Goal: Task Accomplishment & Management: Manage account settings

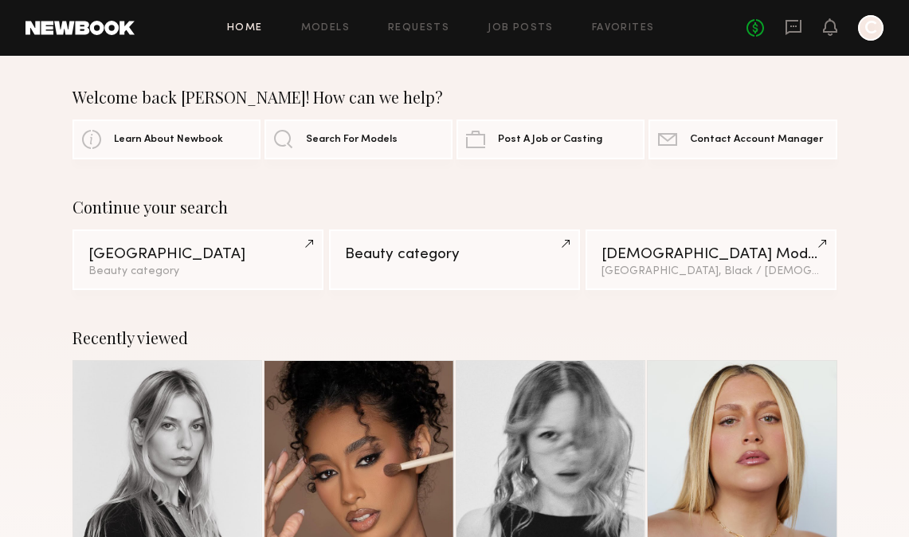
click at [802, 28] on div "No fees up to $5,000 C" at bounding box center [814, 27] width 137 height 25
click at [800, 26] on icon at bounding box center [793, 27] width 16 height 15
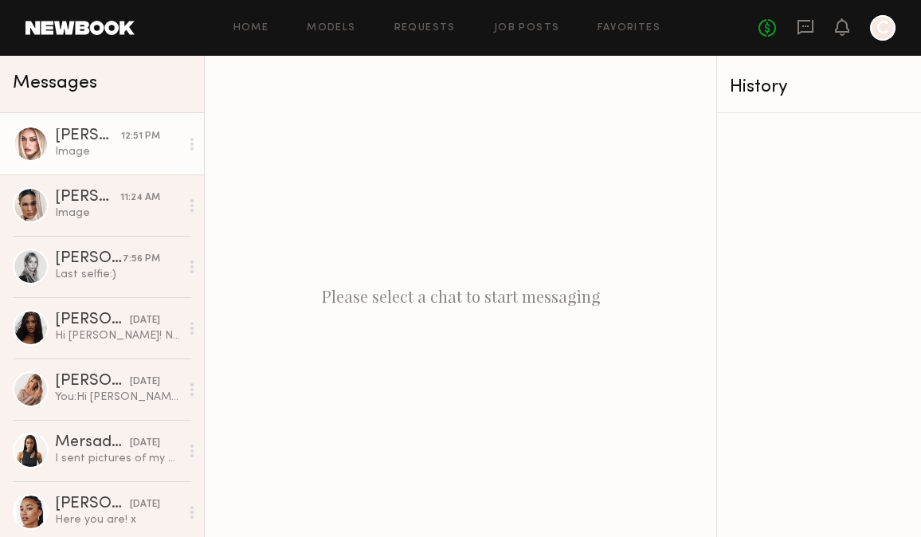
click at [134, 151] on div "Image" at bounding box center [117, 151] width 125 height 15
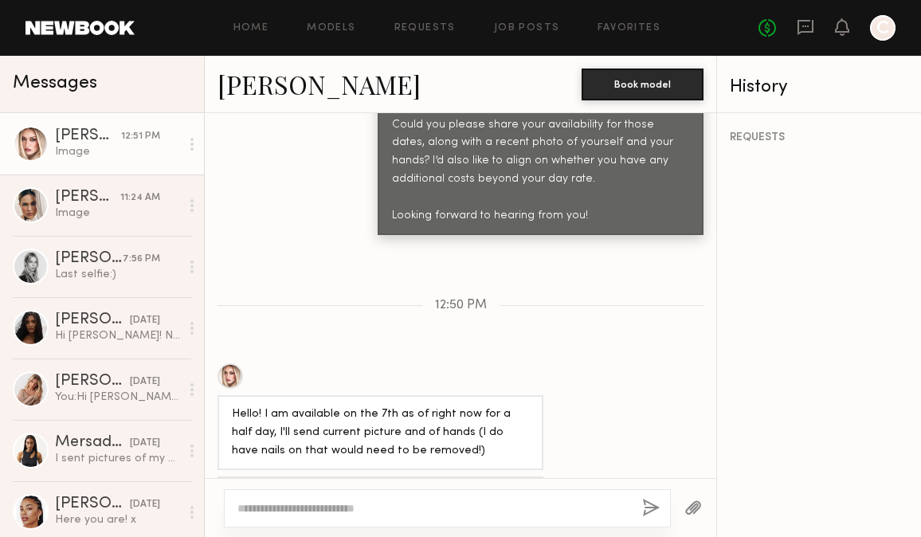
scroll to position [1003, 0]
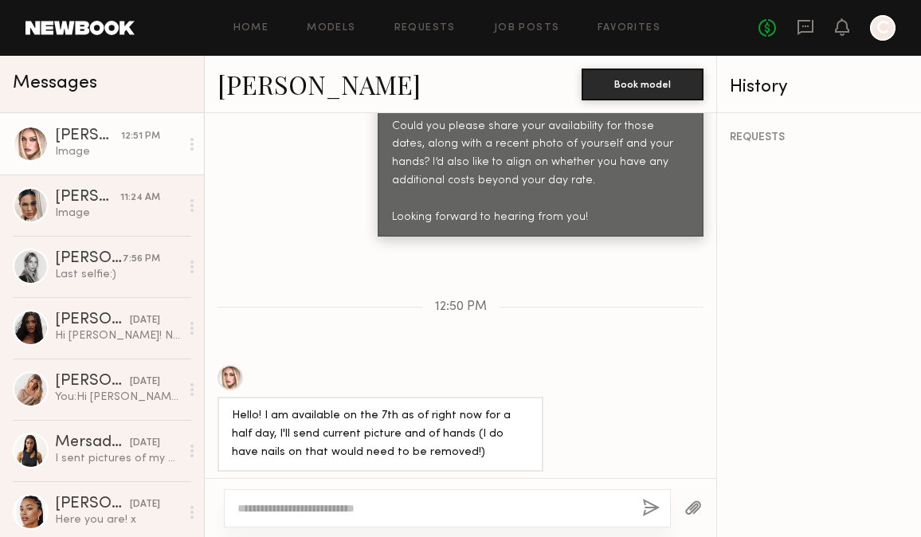
click at [278, 80] on link "[PERSON_NAME]" at bounding box center [318, 84] width 203 height 34
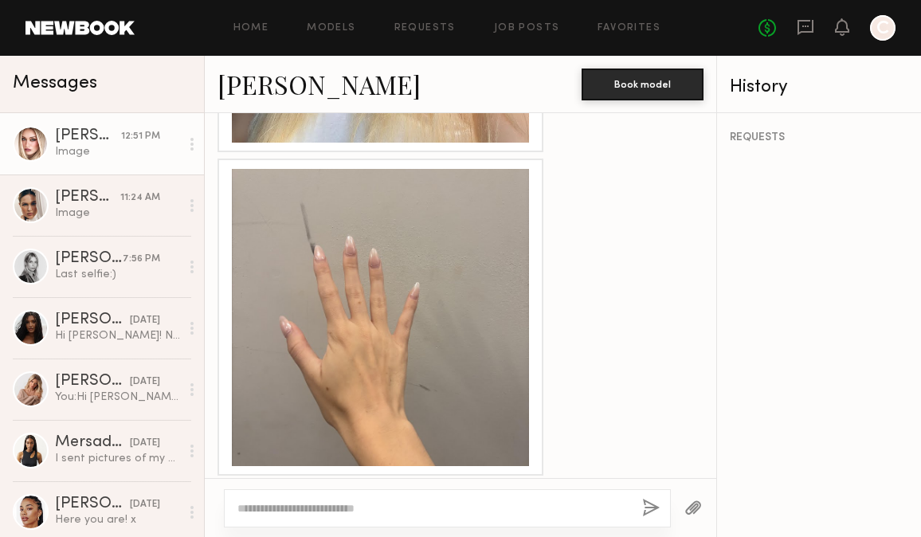
scroll to position [1930, 0]
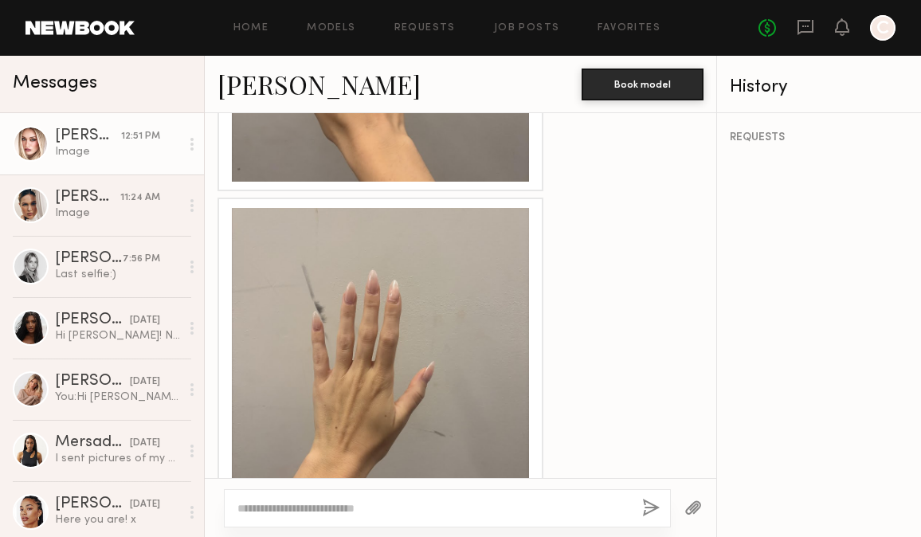
click at [417, 517] on div at bounding box center [447, 508] width 447 height 38
click at [413, 511] on textarea at bounding box center [433, 508] width 392 height 16
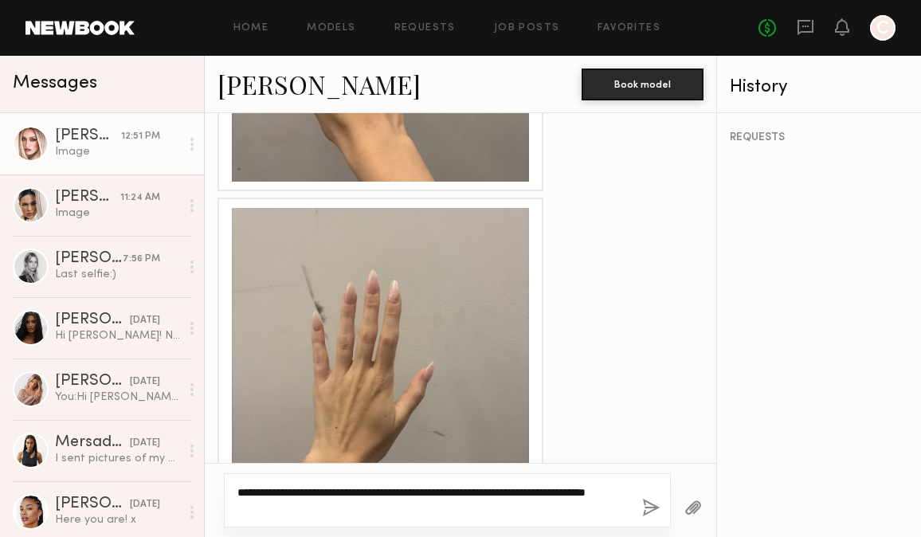
type textarea "**********"
click at [645, 507] on button "button" at bounding box center [651, 509] width 18 height 20
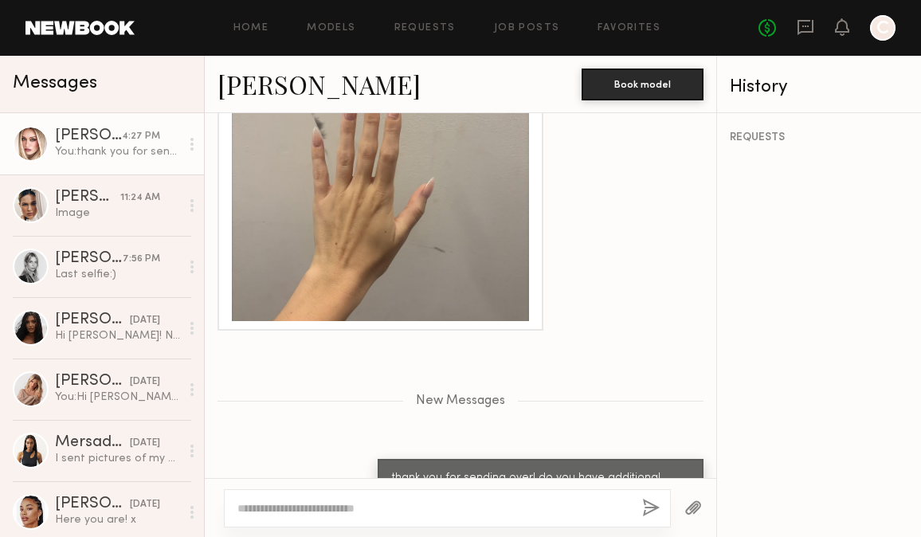
click at [451, 495] on div at bounding box center [447, 508] width 447 height 38
click at [448, 518] on div at bounding box center [447, 508] width 447 height 38
click at [443, 508] on textarea at bounding box center [433, 508] width 392 height 16
type textarea "**********"
click at [652, 503] on button "button" at bounding box center [651, 509] width 18 height 20
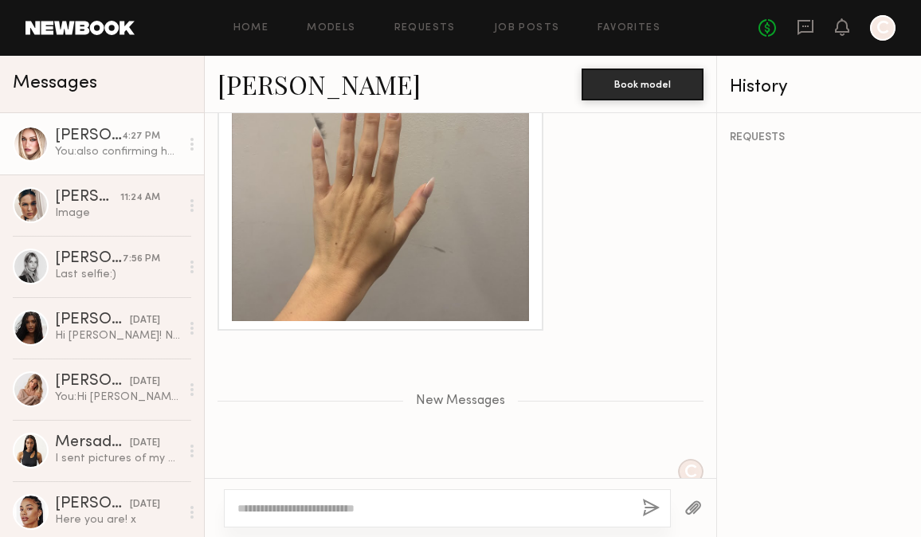
scroll to position [2190, 0]
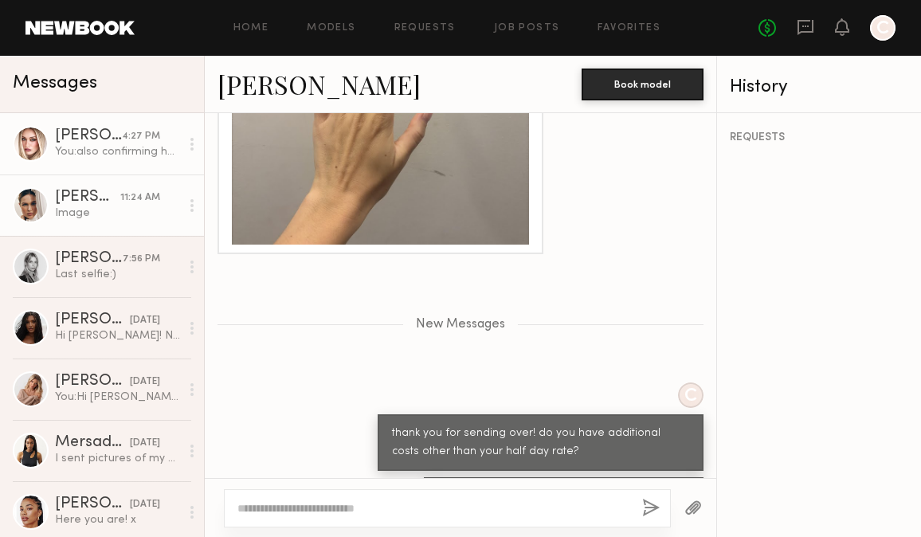
click at [113, 206] on div "Image" at bounding box center [117, 213] width 125 height 15
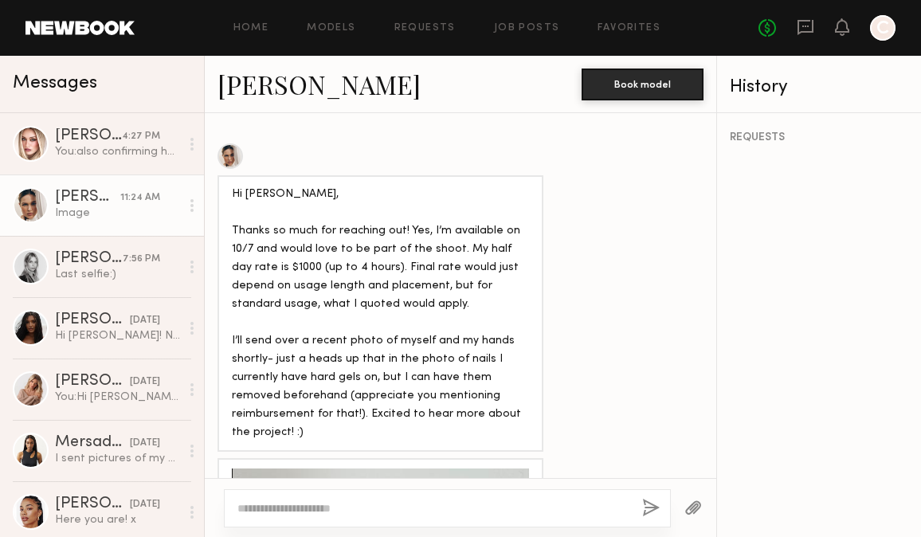
scroll to position [1357, 0]
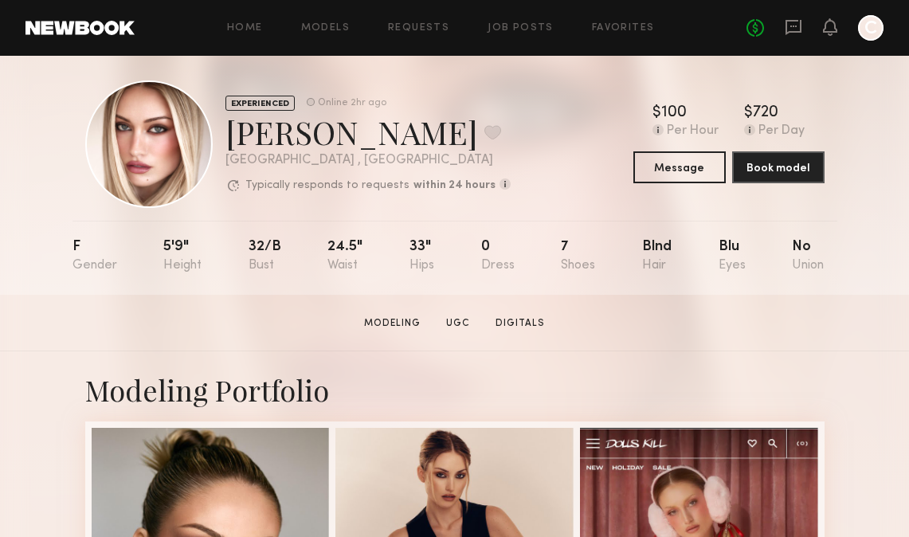
scroll to position [10, 0]
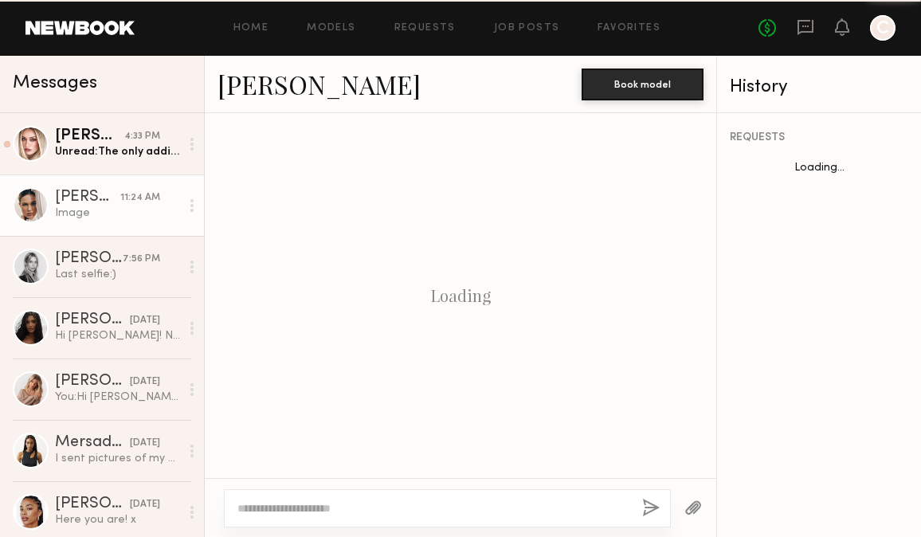
scroll to position [2113, 0]
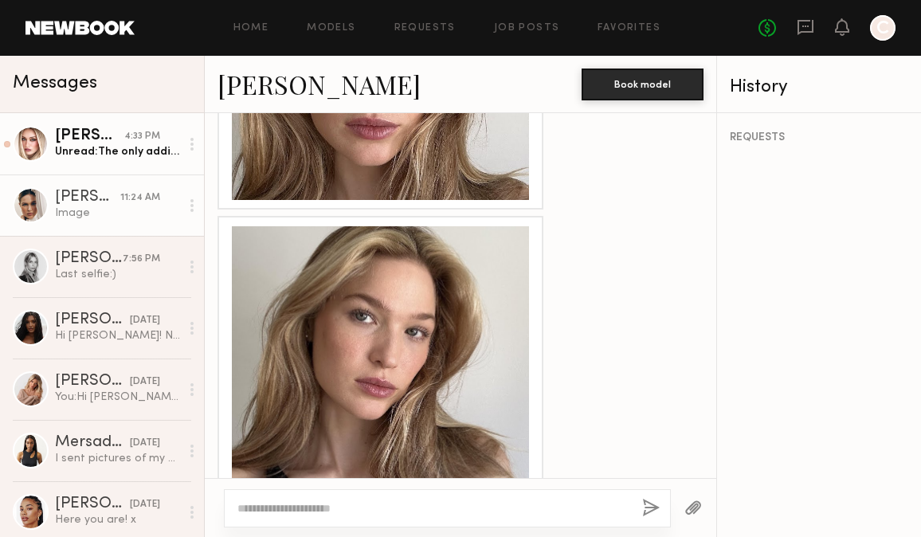
click at [87, 150] on div "Unread: The only additional costs would be $60 for removal and nail clean befor…" at bounding box center [117, 151] width 125 height 15
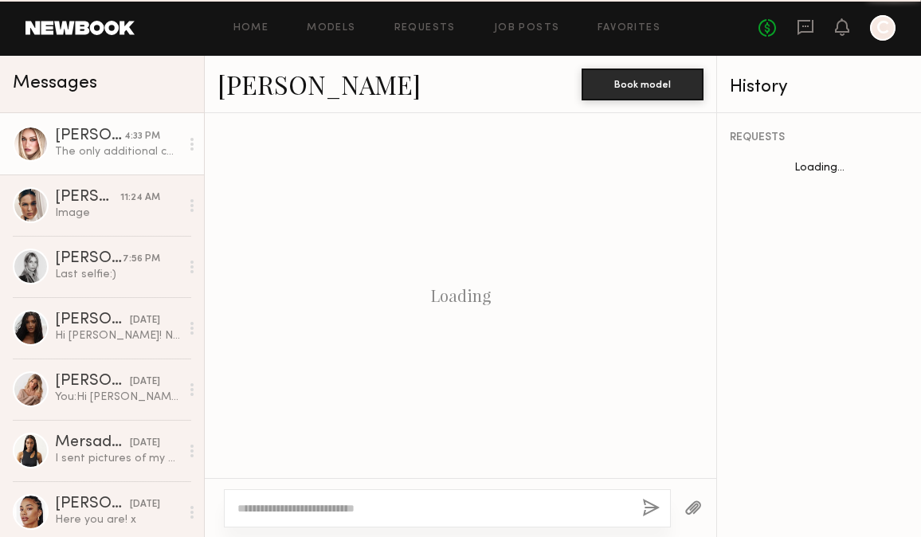
scroll to position [2132, 0]
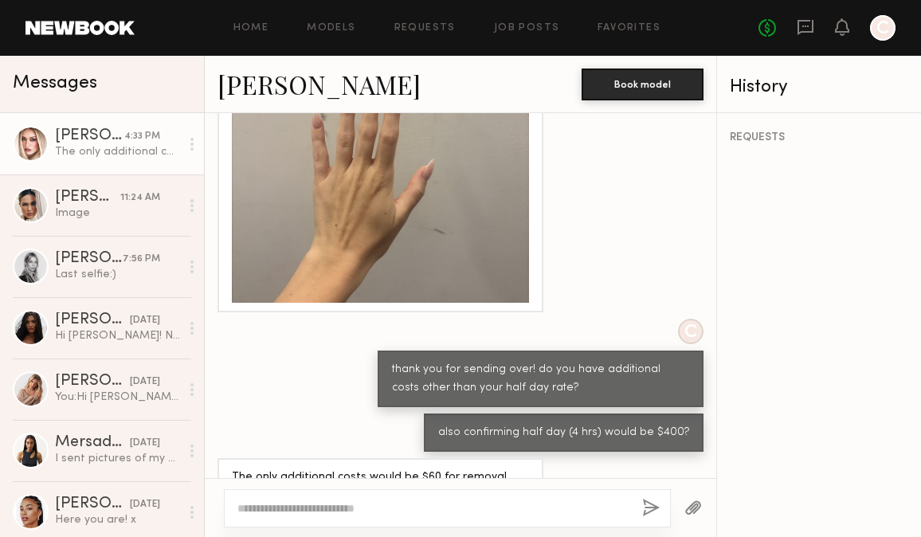
click at [412, 507] on textarea at bounding box center [433, 508] width 392 height 16
type textarea "*"
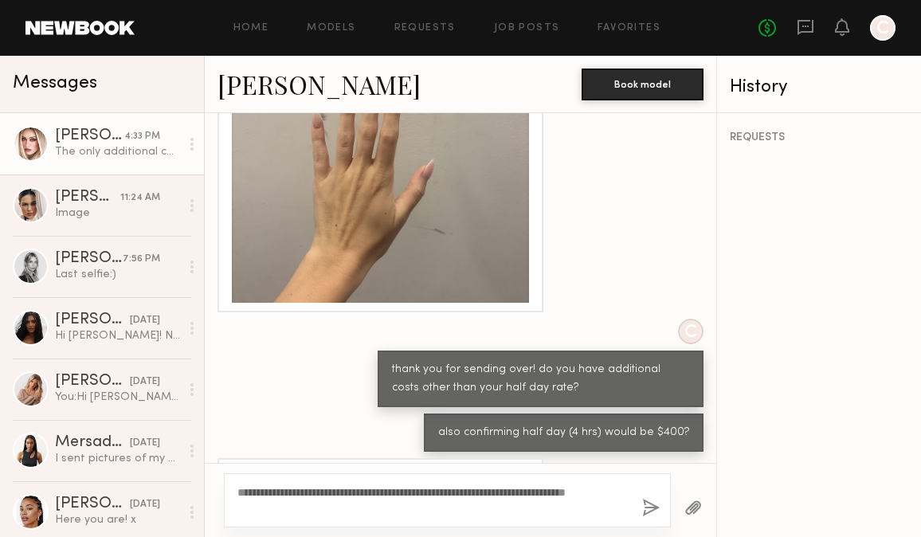
type textarea "**********"
click at [656, 496] on div "**********" at bounding box center [447, 500] width 447 height 54
click at [649, 503] on button "button" at bounding box center [651, 509] width 18 height 20
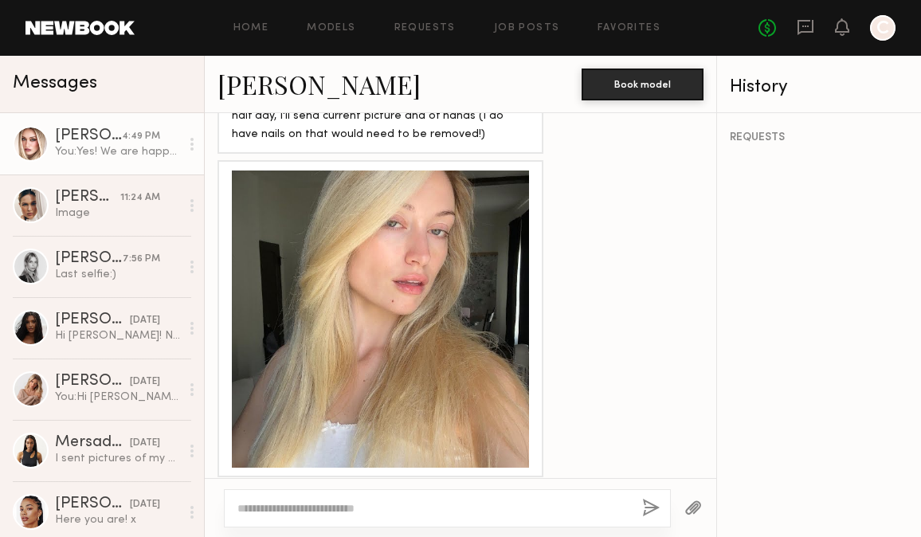
scroll to position [1321, 0]
click at [460, 297] on div at bounding box center [380, 318] width 297 height 297
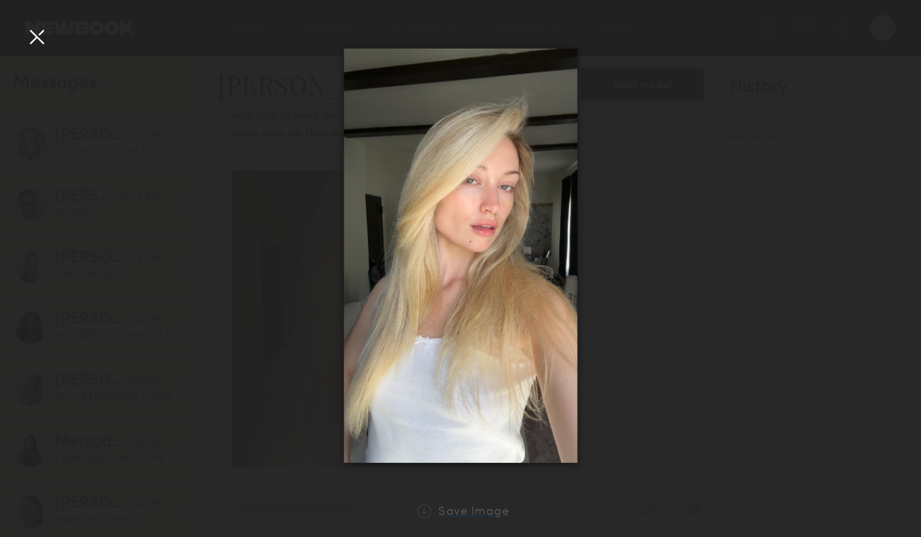
click at [475, 513] on div "Save Image" at bounding box center [474, 513] width 72 height 12
click at [25, 36] on div at bounding box center [36, 36] width 25 height 25
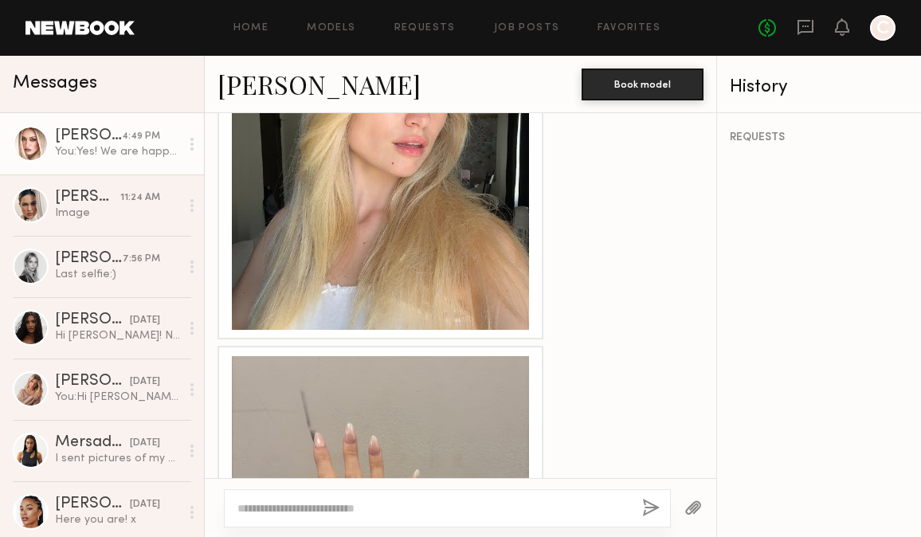
scroll to position [1656, 0]
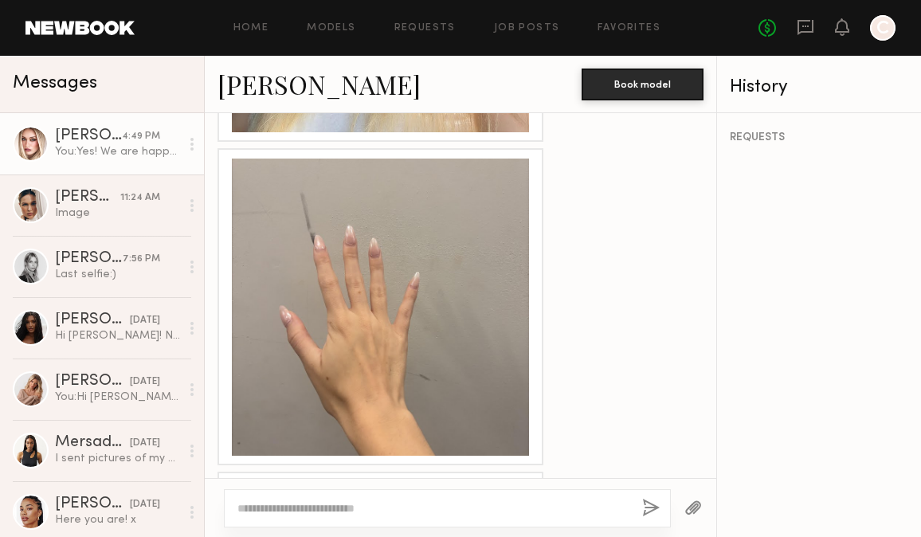
click at [346, 336] on div at bounding box center [380, 307] width 297 height 297
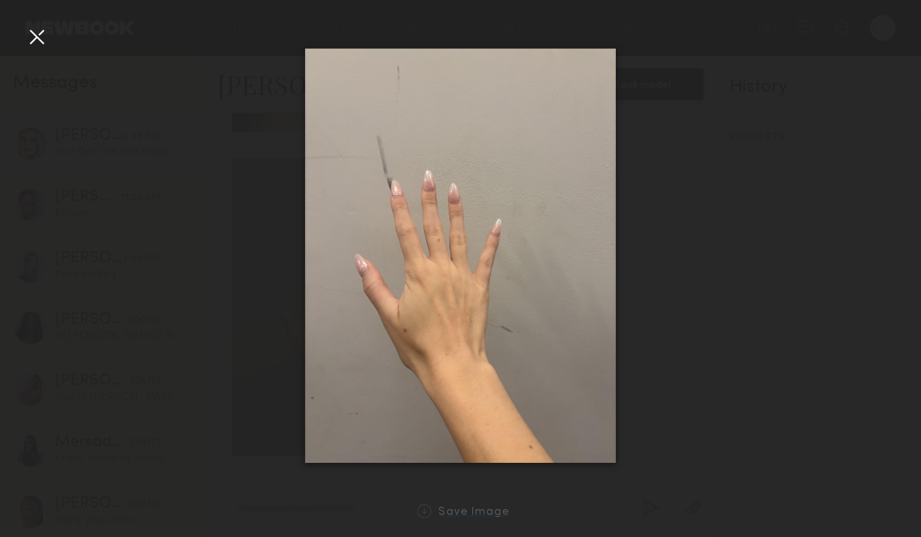
click at [430, 507] on div at bounding box center [424, 511] width 14 height 14
click at [432, 508] on div at bounding box center [424, 511] width 14 height 14
click at [29, 38] on div at bounding box center [36, 36] width 25 height 25
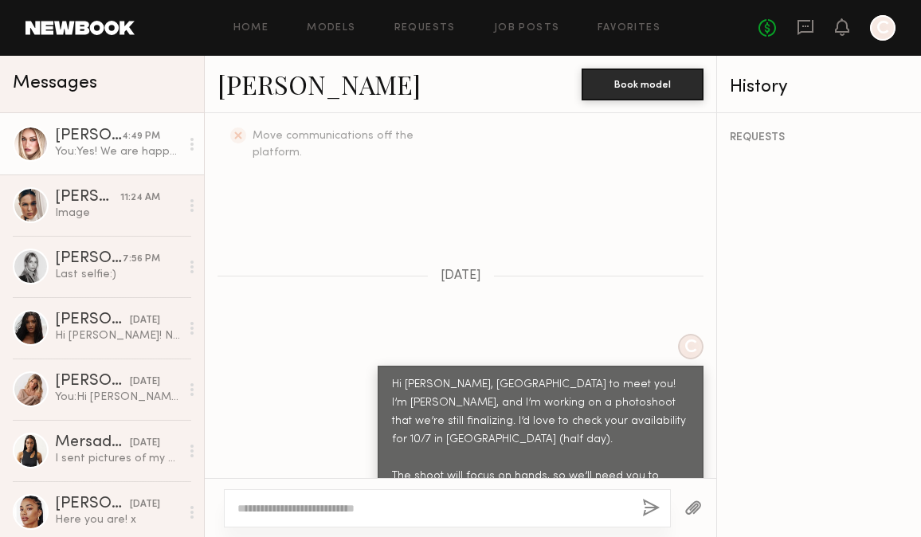
scroll to position [497, 0]
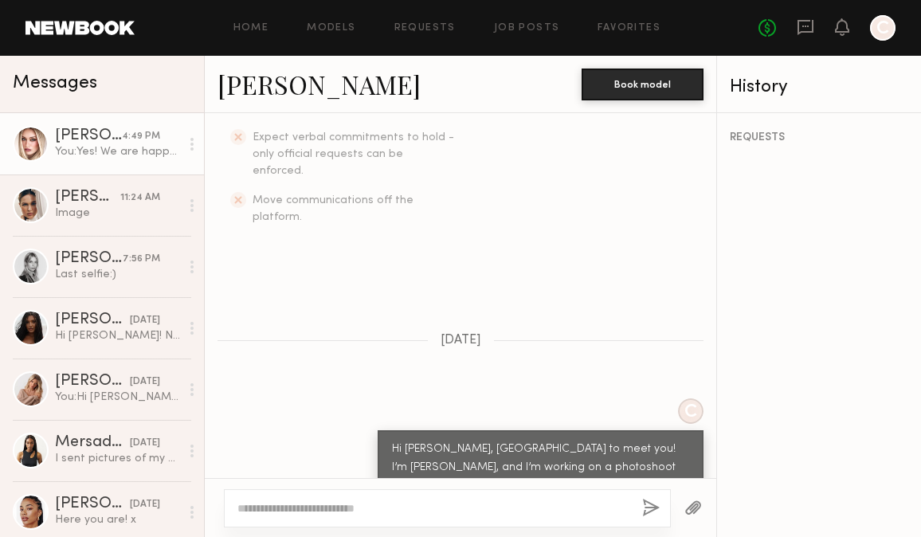
click at [321, 85] on link "Charlotte G." at bounding box center [318, 84] width 203 height 34
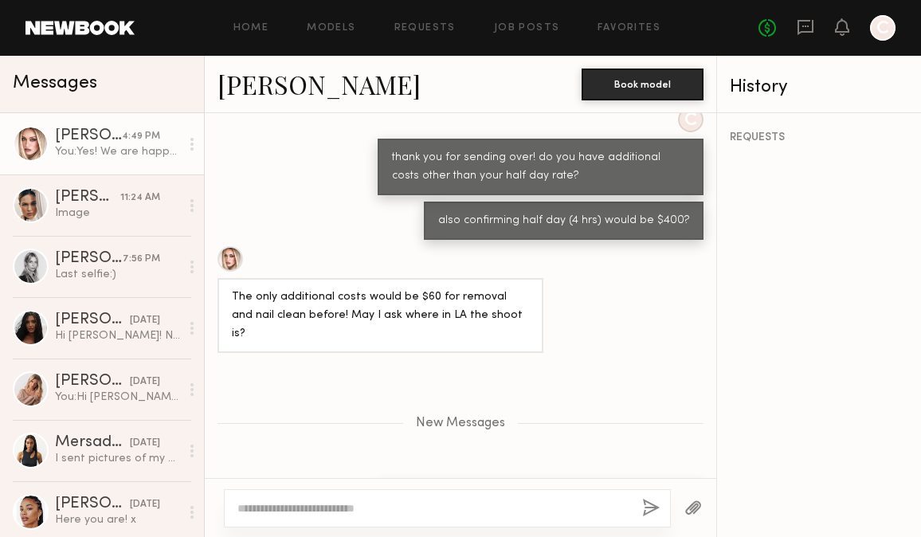
scroll to position [2348, 0]
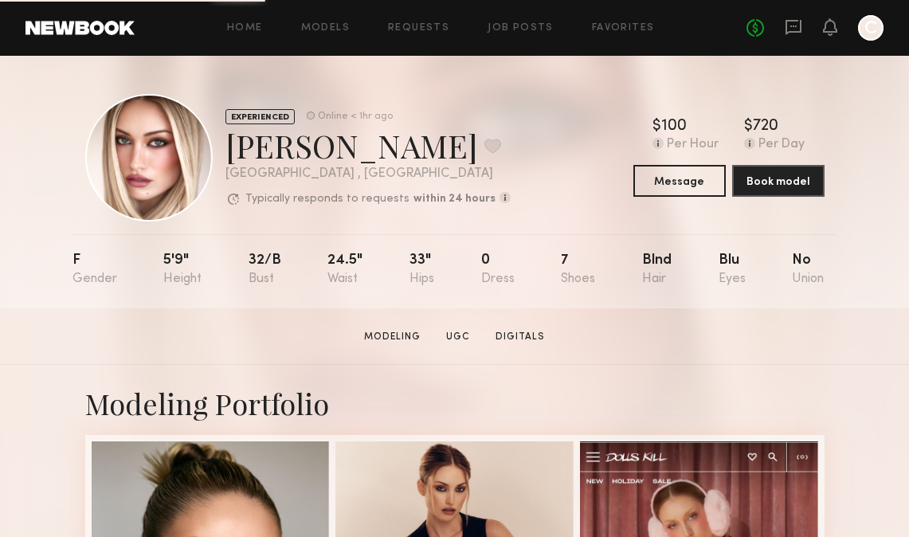
click at [43, 152] on div "EXPERIENCED Online < 1hr ago Charlotte G. Favorite Los Angeles , CA Typically r…" at bounding box center [454, 182] width 909 height 252
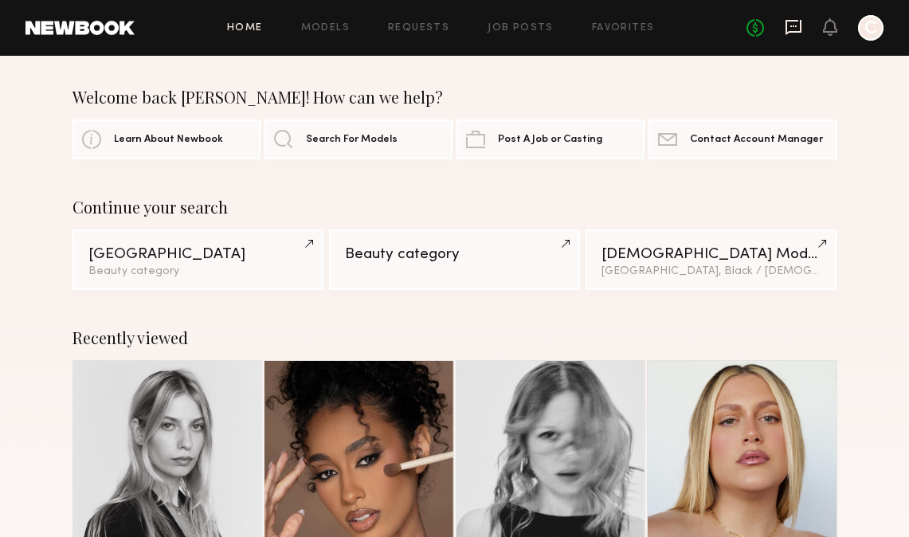
click at [798, 28] on icon at bounding box center [794, 27] width 18 height 18
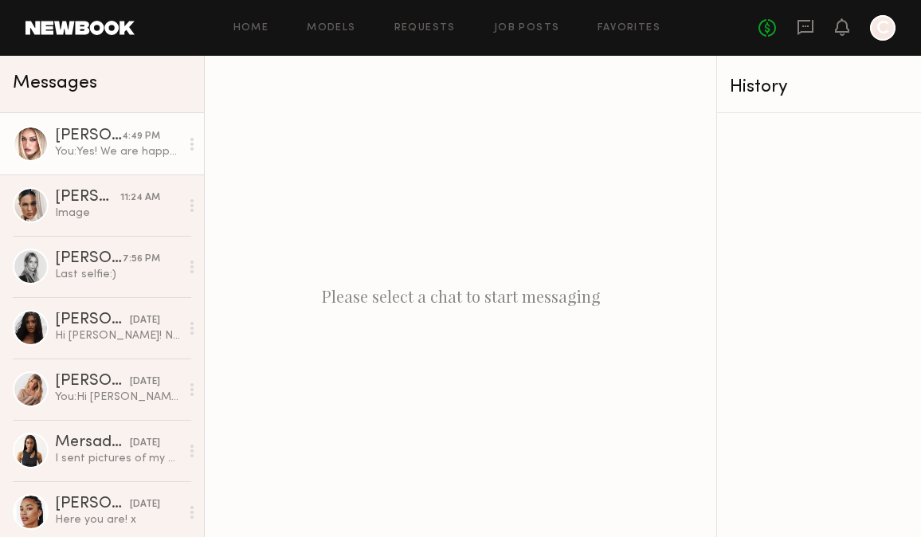
click at [108, 166] on link "Charlotte G. 4:49 PM You: Yes! We are happy to reimburse for any removal and cl…" at bounding box center [102, 143] width 204 height 61
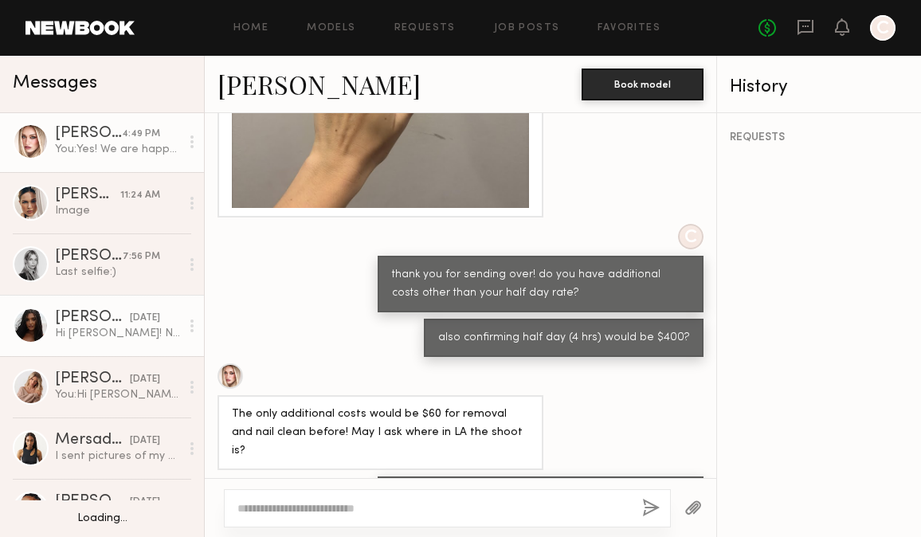
scroll to position [3, 0]
click at [99, 315] on div "Haleigh W." at bounding box center [92, 317] width 75 height 16
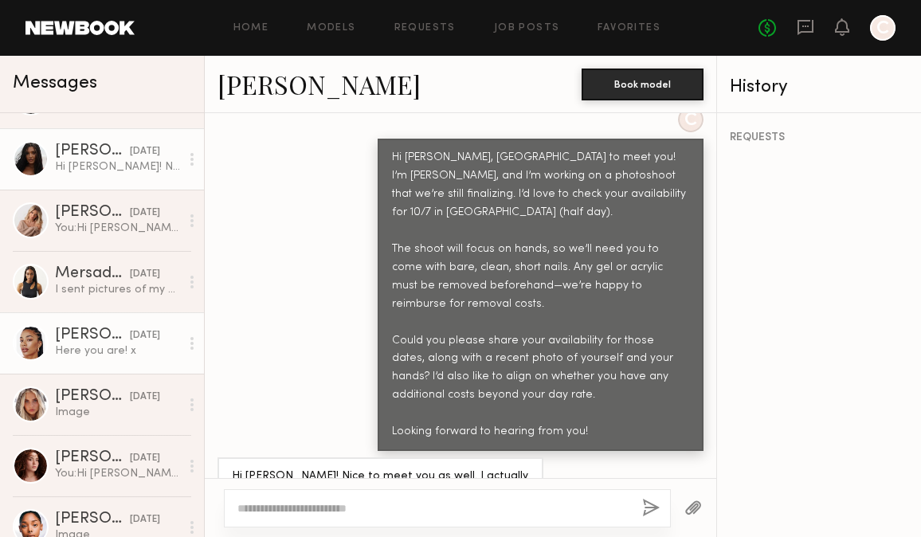
scroll to position [174, 0]
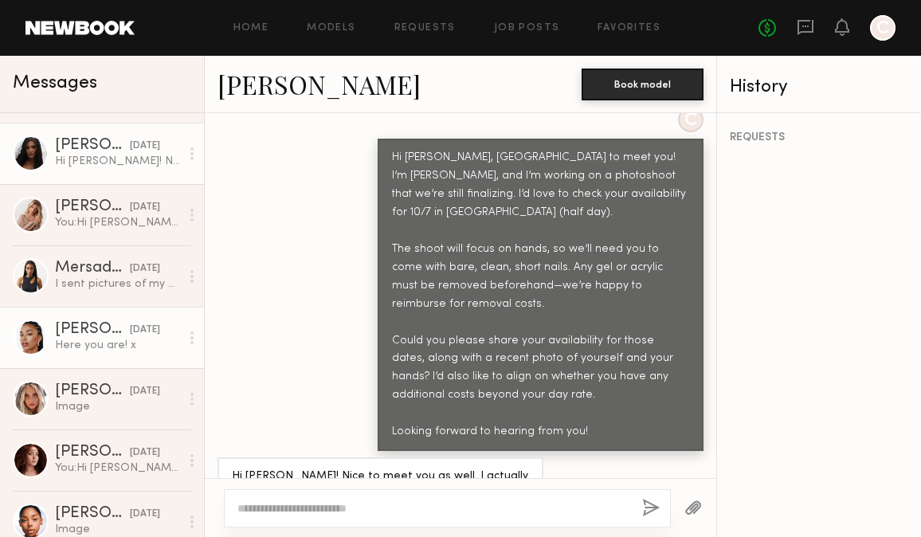
click at [99, 324] on div "Chloe W." at bounding box center [92, 330] width 75 height 16
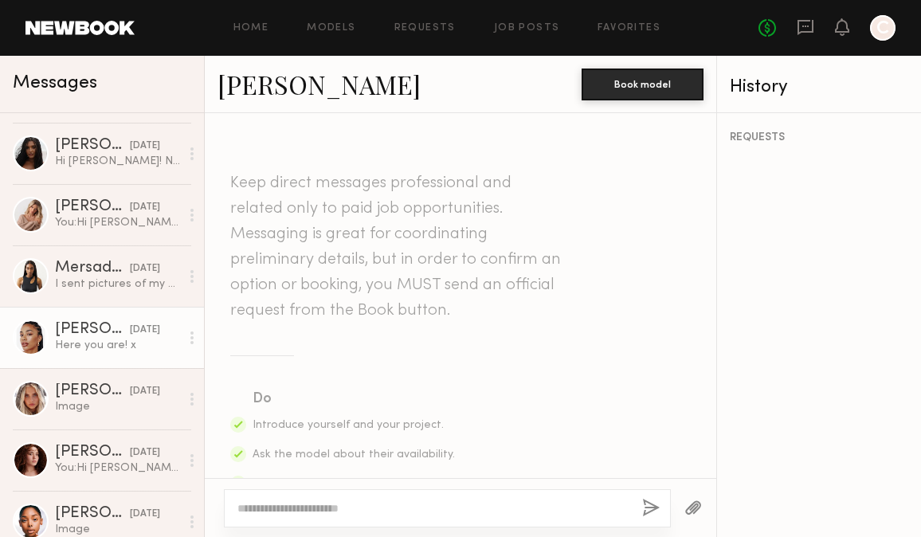
click at [292, 65] on div "Chloe W. Book model" at bounding box center [460, 84] width 511 height 57
click at [292, 96] on link "Chloe W." at bounding box center [318, 84] width 203 height 34
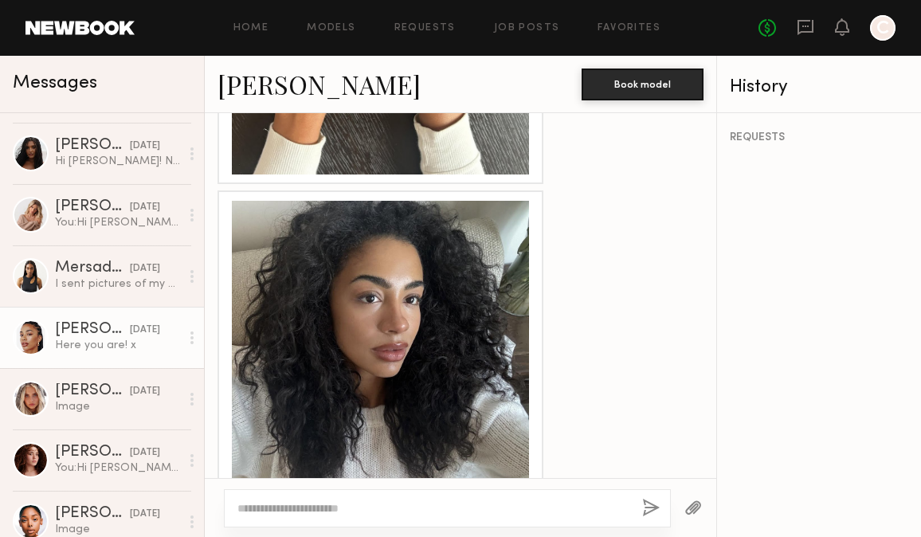
scroll to position [1512, 0]
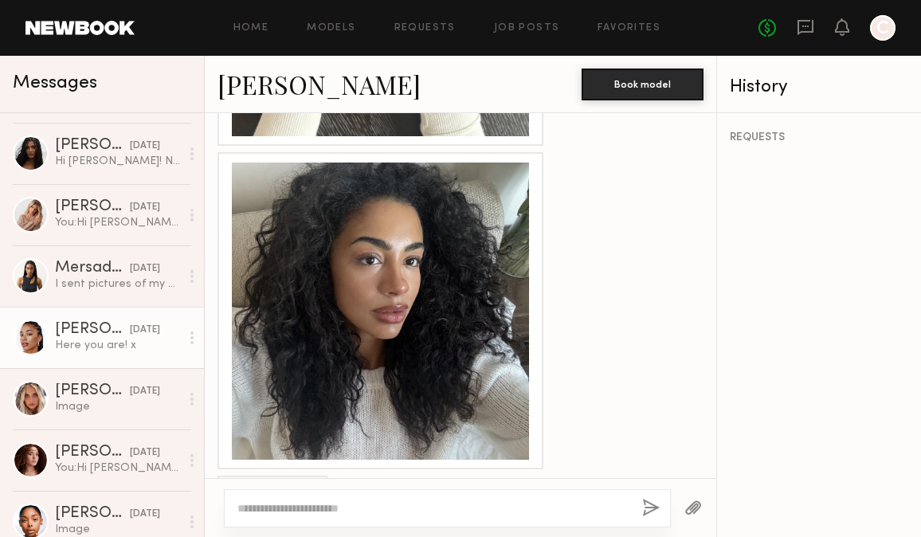
click at [398, 511] on textarea at bounding box center [433, 508] width 392 height 16
type textarea "**********"
click at [649, 509] on button "button" at bounding box center [651, 509] width 18 height 20
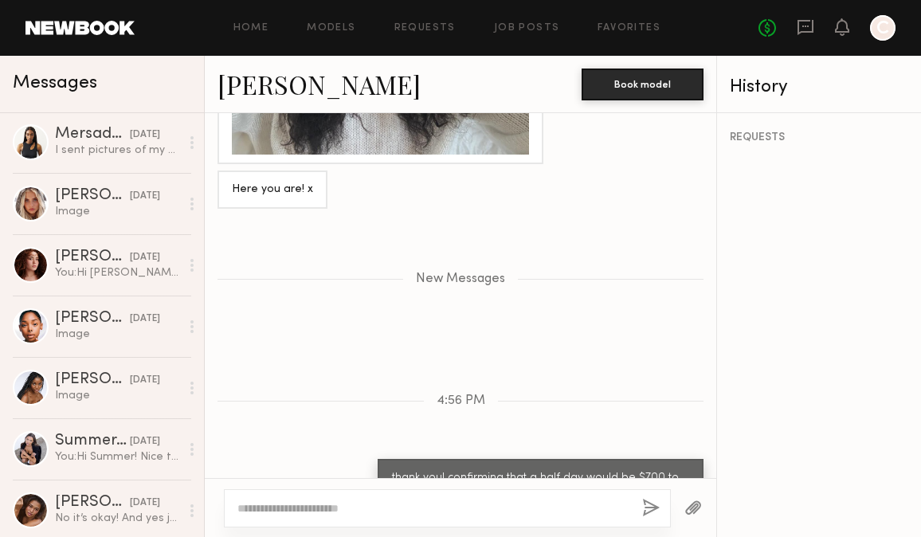
scroll to position [410, 0]
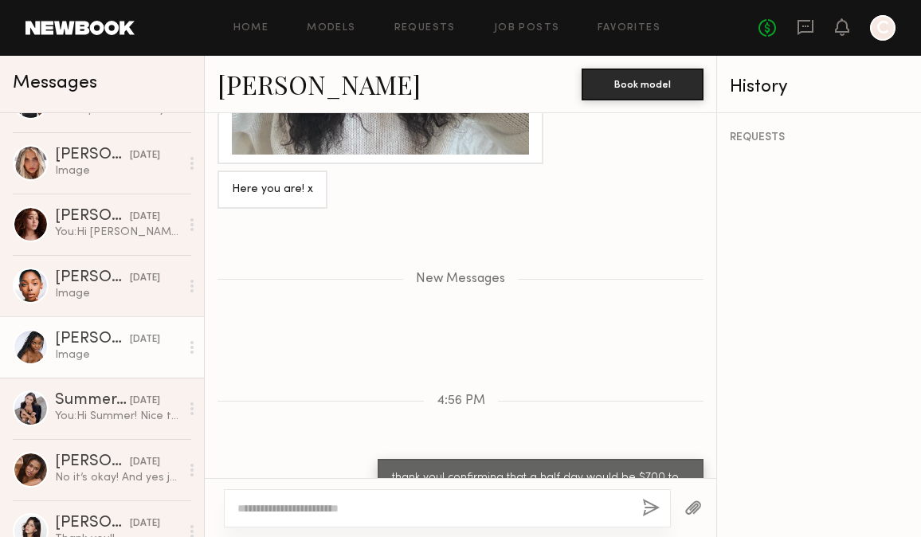
click at [130, 335] on div "[DATE]" at bounding box center [145, 339] width 30 height 15
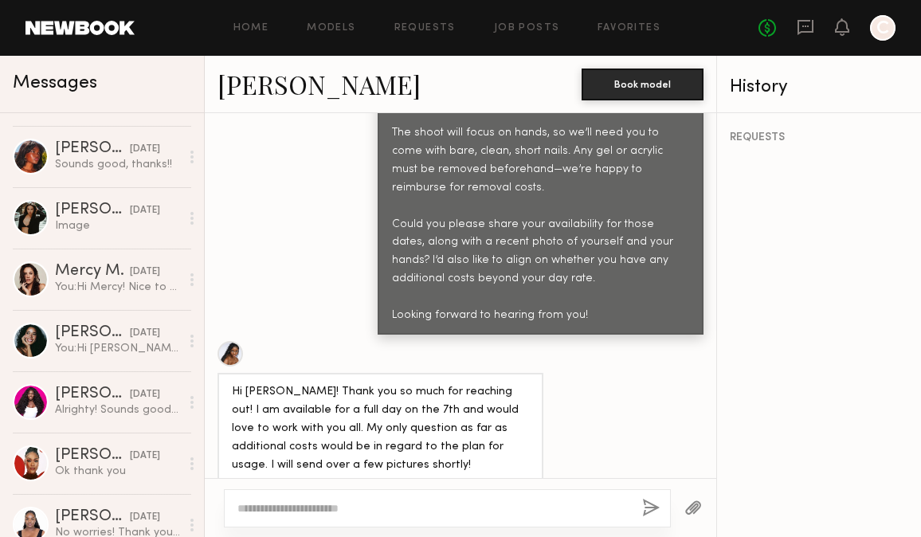
scroll to position [926, 0]
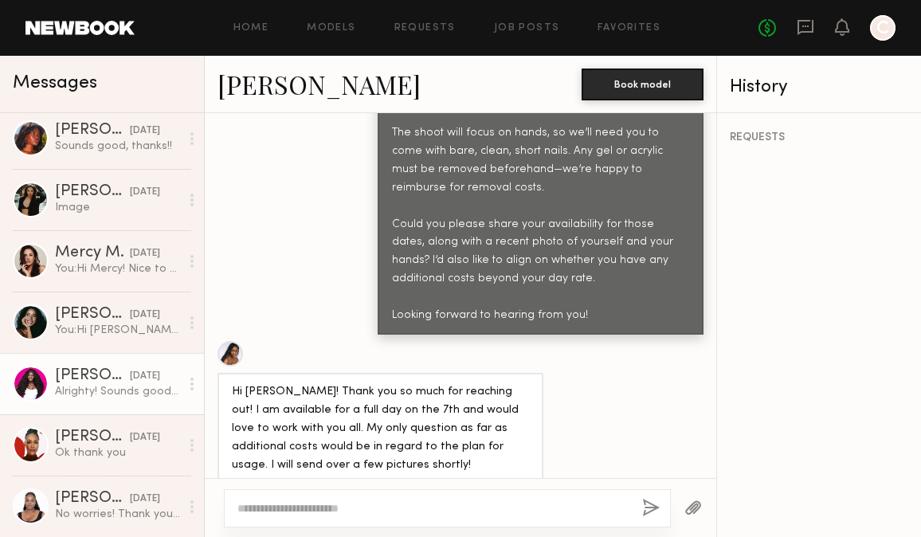
click at [112, 391] on div "Alrighty! Sounds good 🥰" at bounding box center [117, 391] width 125 height 15
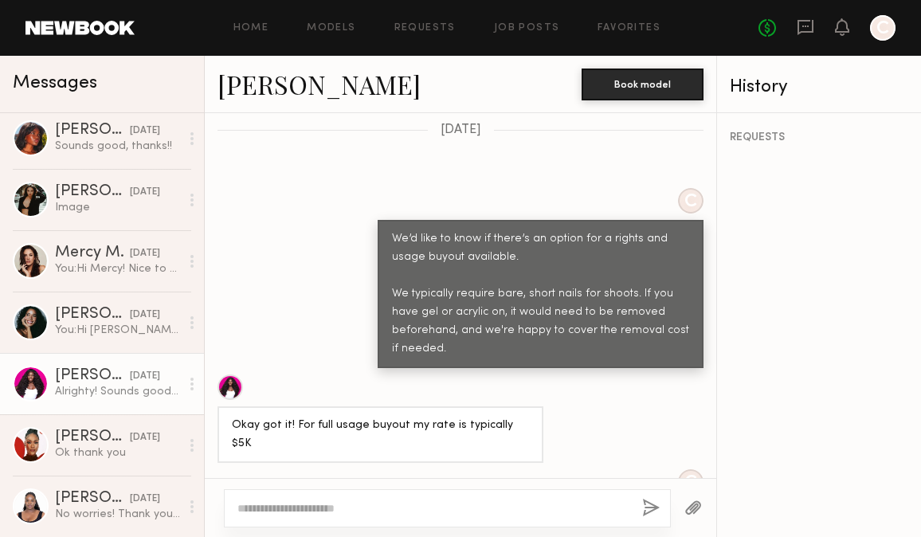
scroll to position [1578, 0]
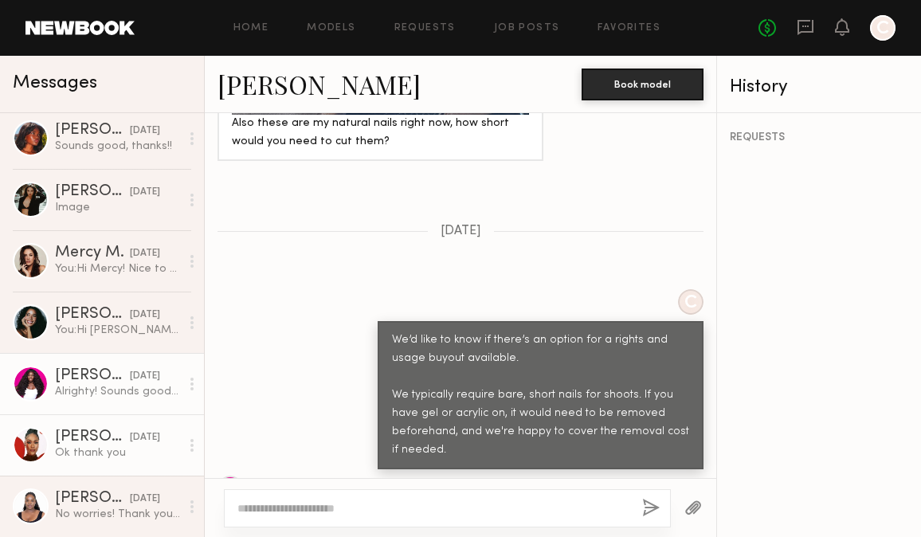
click at [130, 436] on div "08/01/2025" at bounding box center [145, 437] width 30 height 15
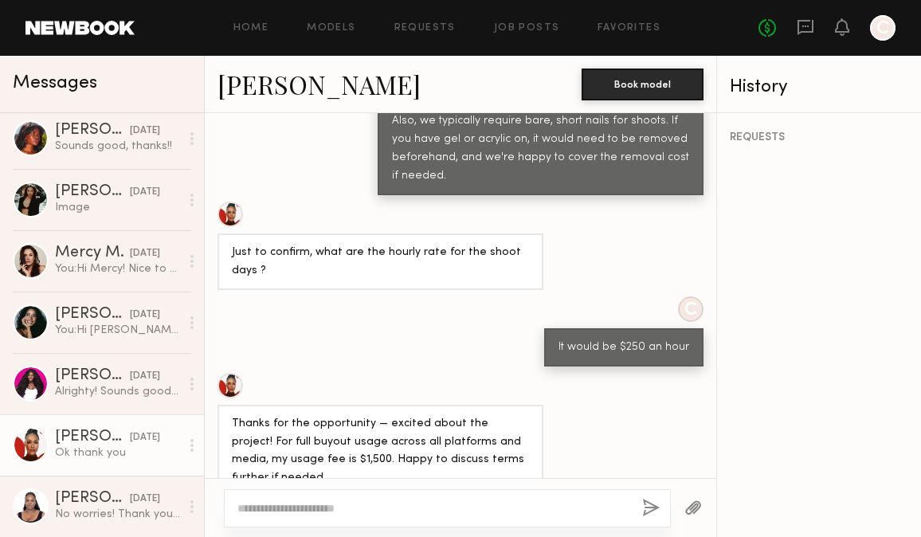
scroll to position [1397, 0]
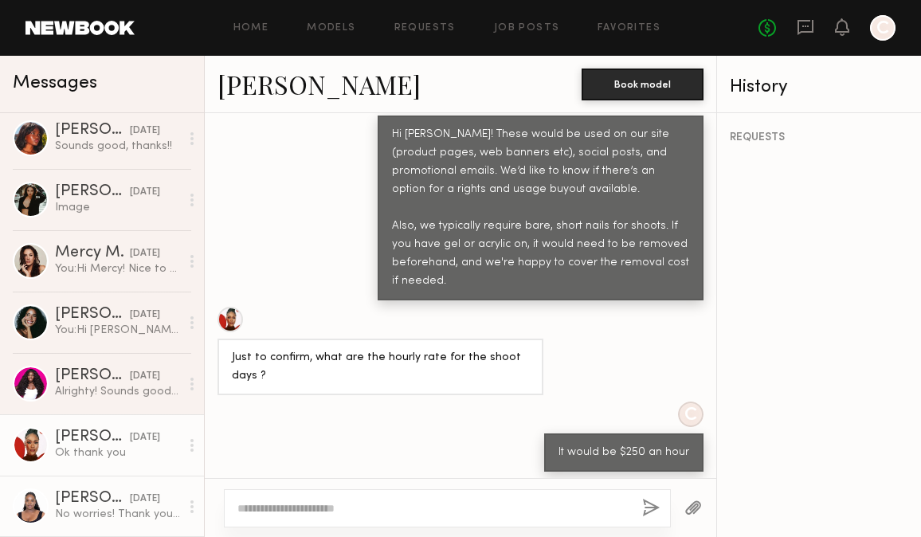
click at [71, 511] on div "No worries! Thank you for considering me! :)" at bounding box center [117, 514] width 125 height 15
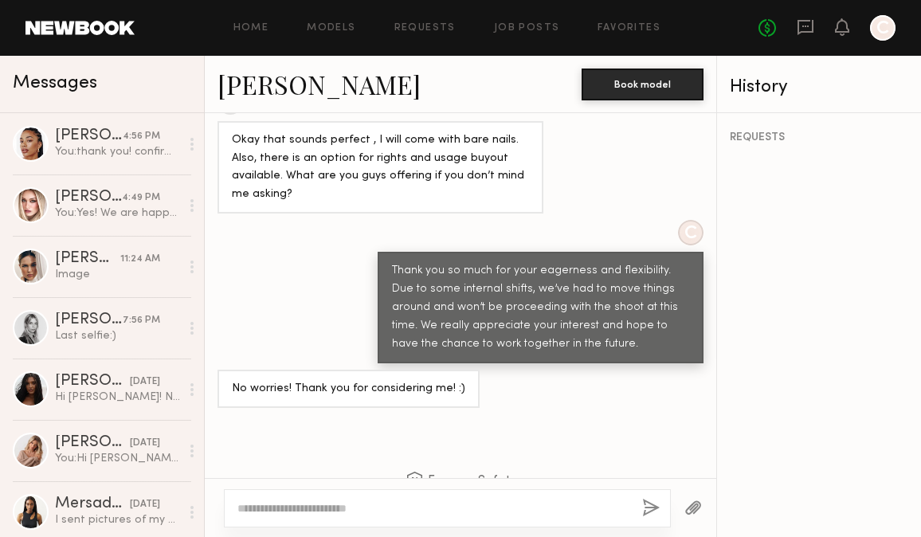
scroll to position [1709, 0]
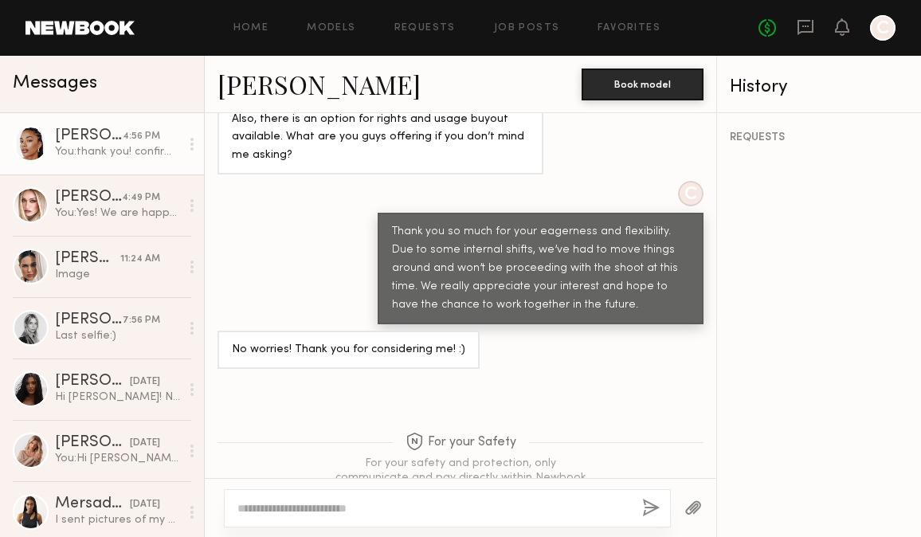
click at [115, 159] on link "Chloe W. 4:56 PM You: thank you! confirming that a half day would be $700 to bo…" at bounding box center [102, 143] width 204 height 61
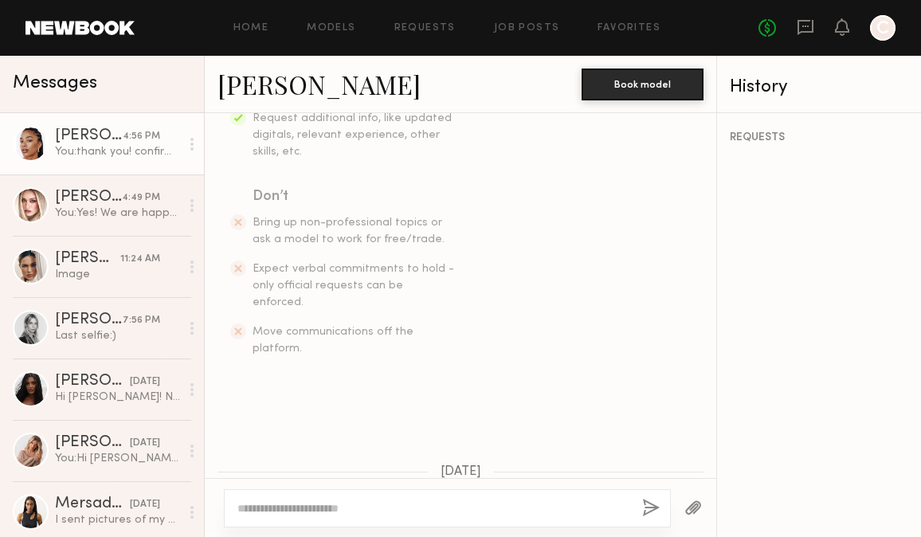
scroll to position [37, 0]
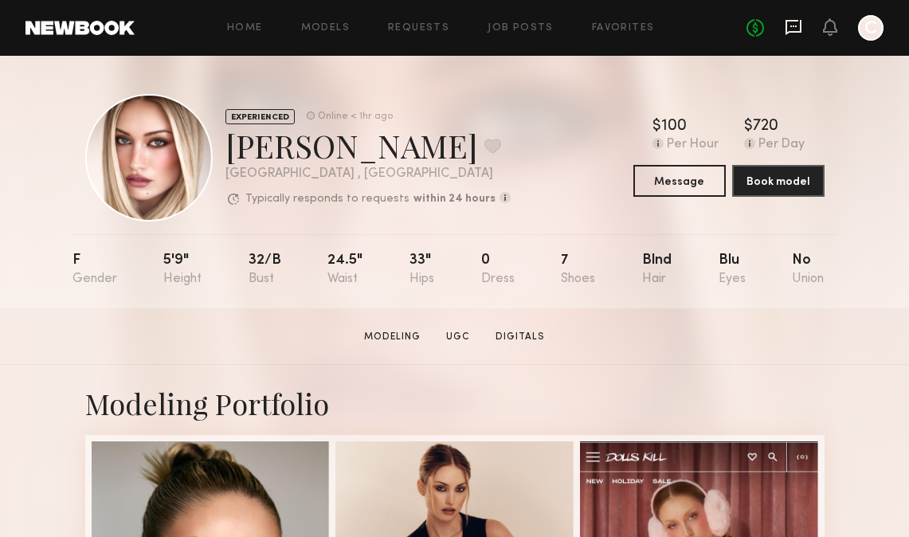
click at [801, 20] on icon at bounding box center [794, 27] width 18 height 18
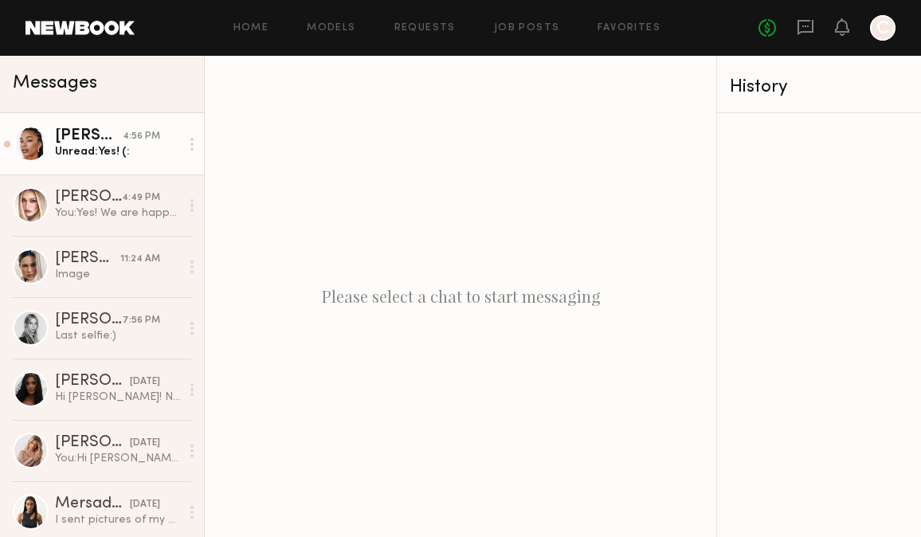
click at [104, 158] on div "Unread: Yes! (:" at bounding box center [117, 151] width 125 height 15
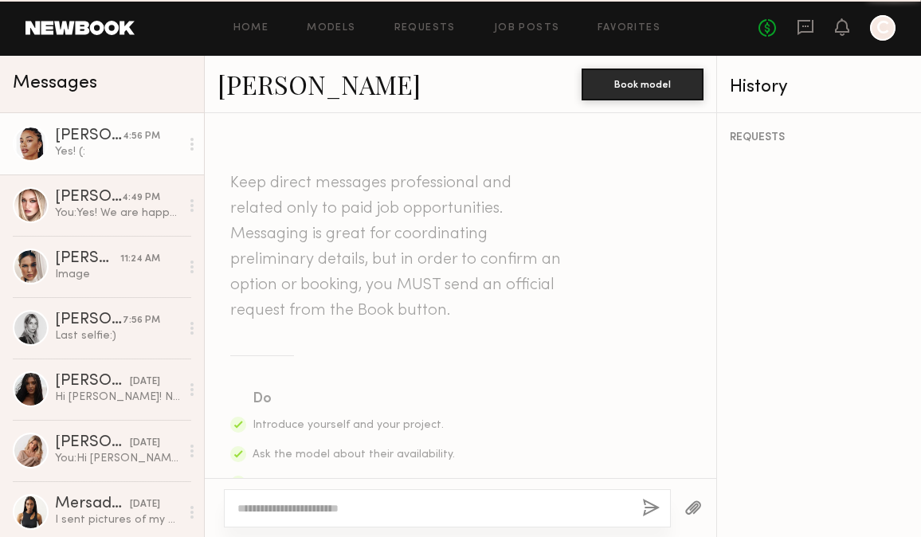
scroll to position [1772, 0]
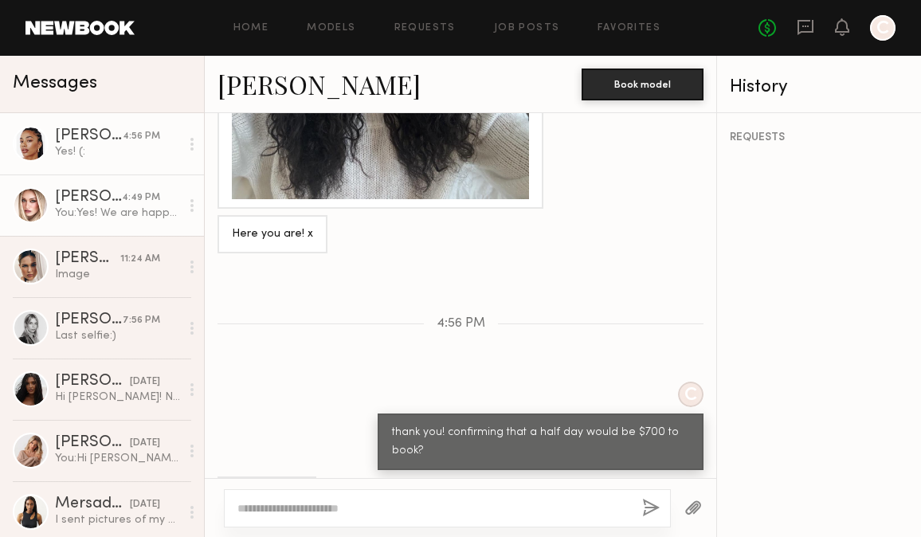
click at [124, 227] on link "[PERSON_NAME] 4:49 PM You: Yes! We are happy to reimburse for any removal and c…" at bounding box center [102, 204] width 204 height 61
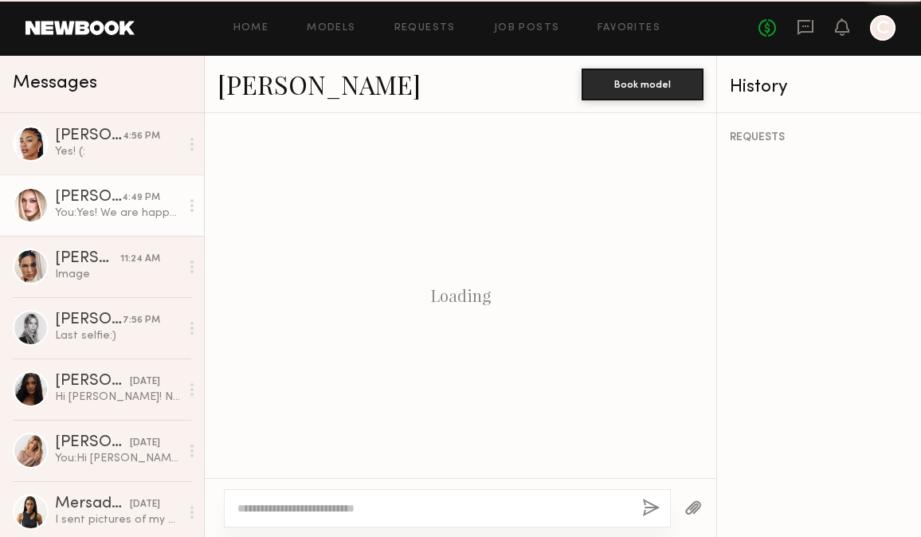
scroll to position [2227, 0]
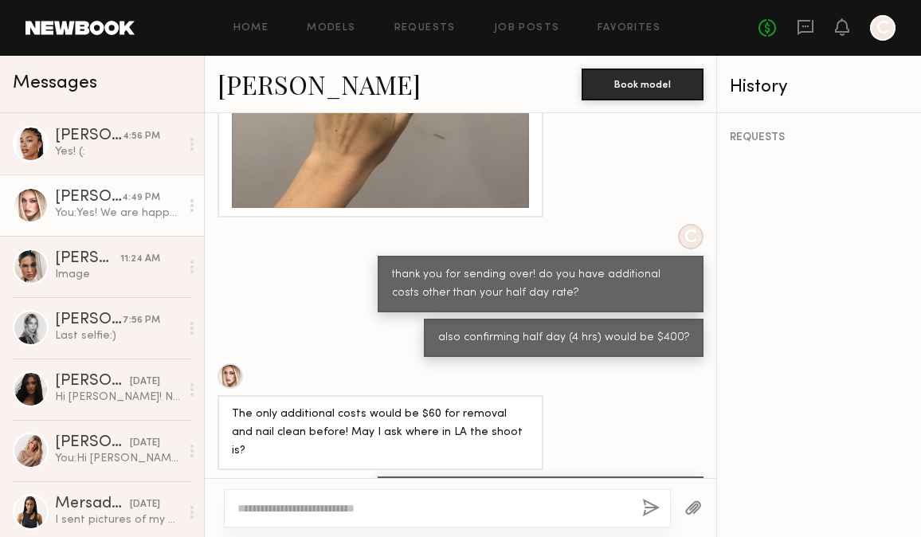
click at [456, 509] on textarea at bounding box center [433, 508] width 392 height 16
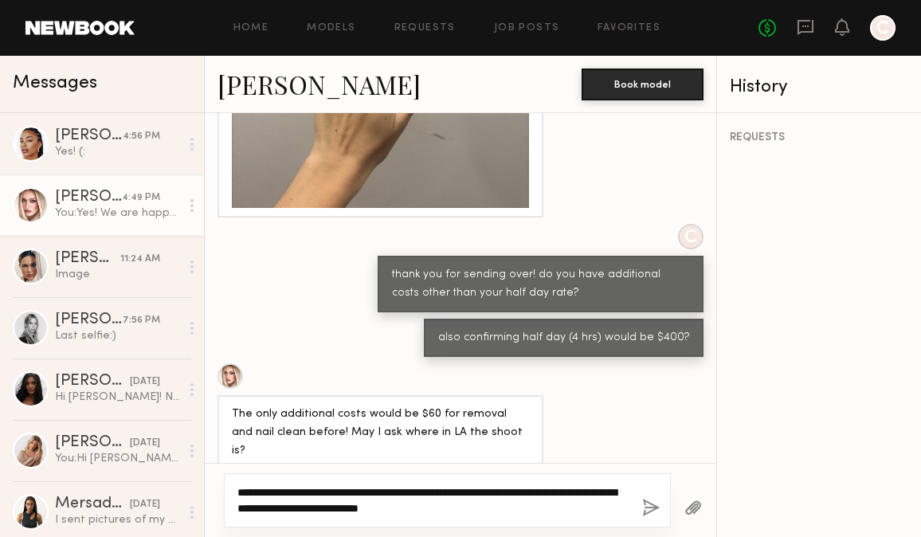
type textarea "**********"
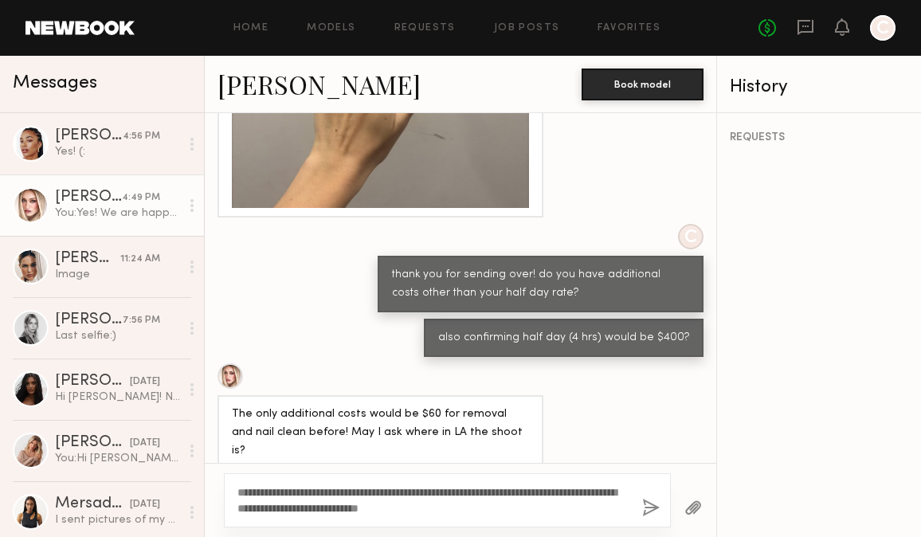
click at [646, 515] on button "button" at bounding box center [651, 509] width 18 height 20
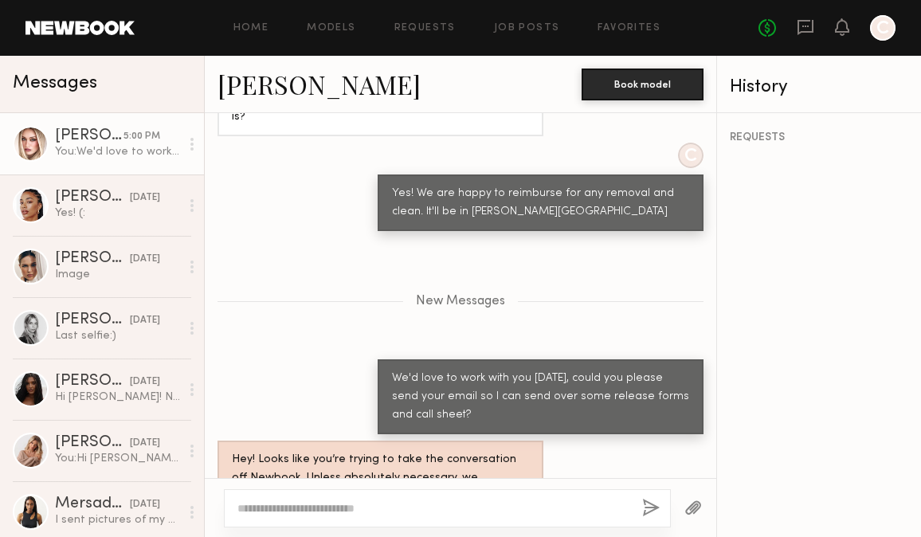
scroll to position [2605, 0]
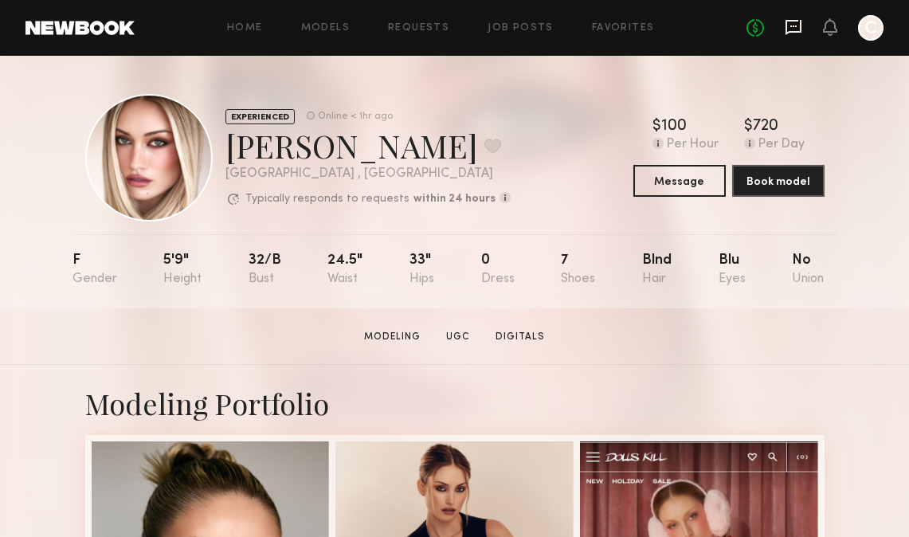
click at [795, 21] on icon at bounding box center [793, 27] width 16 height 15
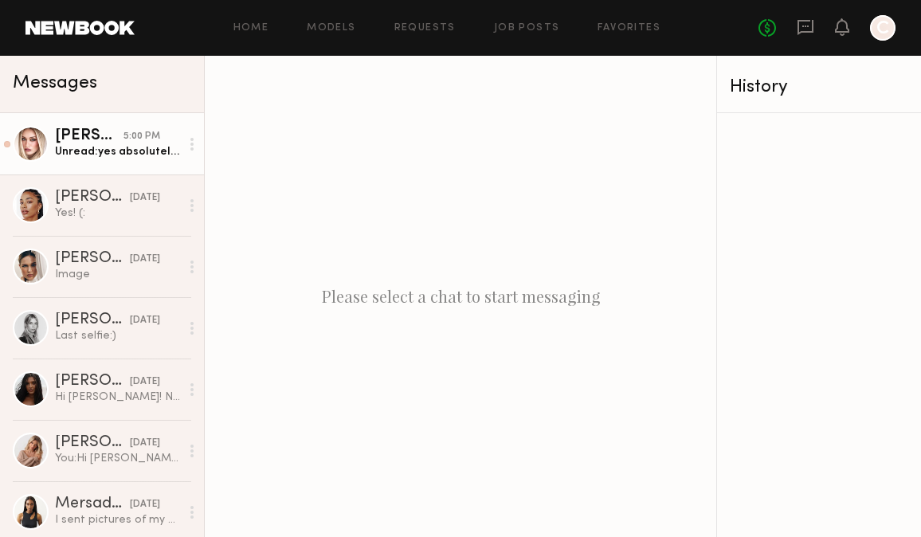
click at [124, 162] on link "[PERSON_NAME] 5:00 PM Unread: yes absolutely! i'll be home from work in one mom…" at bounding box center [102, 143] width 204 height 61
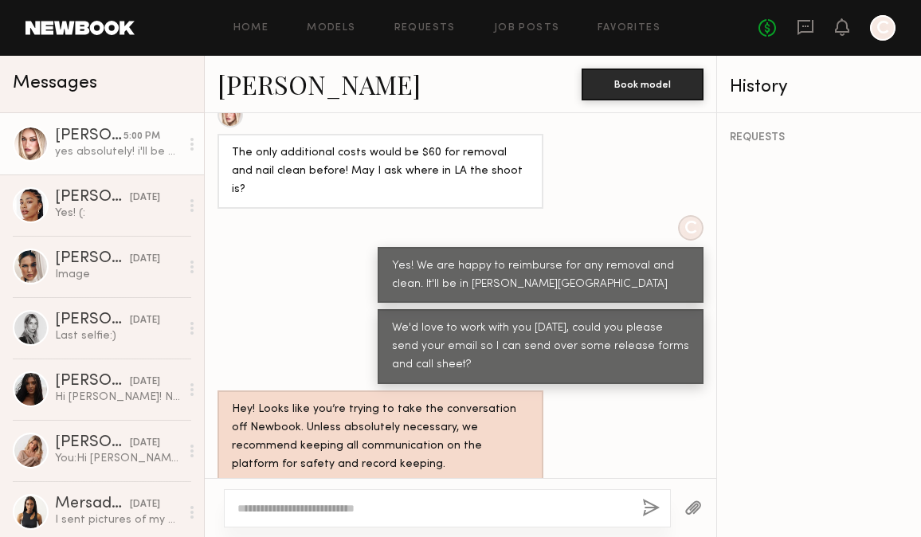
scroll to position [1406, 0]
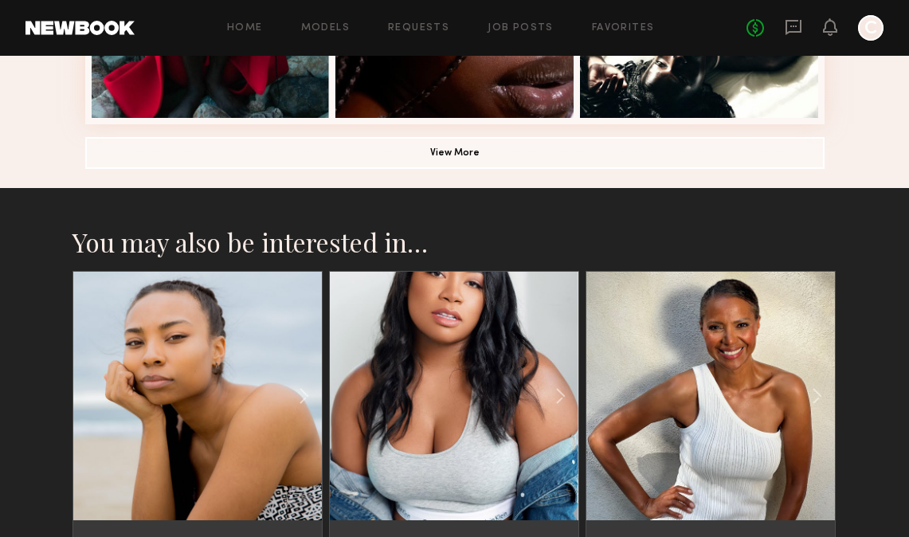
scroll to position [1279, 0]
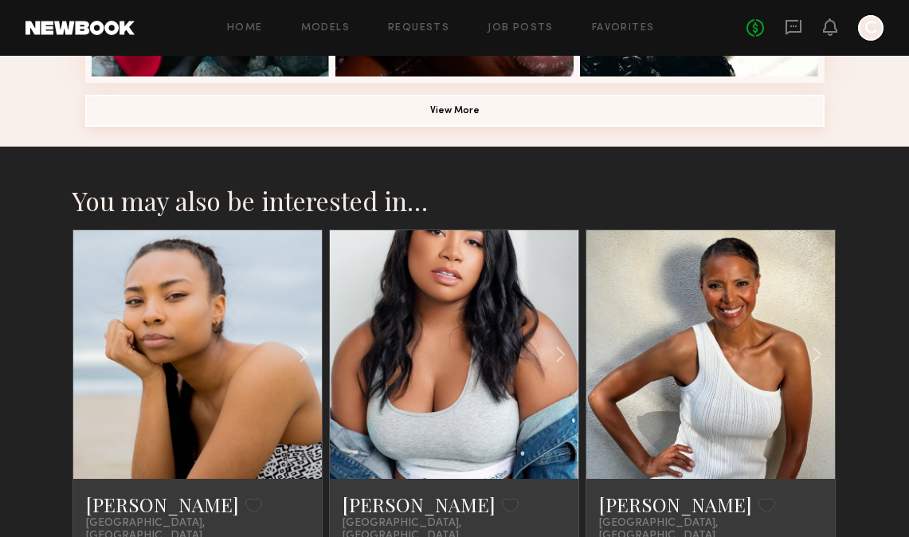
click at [374, 102] on button "View More" at bounding box center [454, 111] width 739 height 32
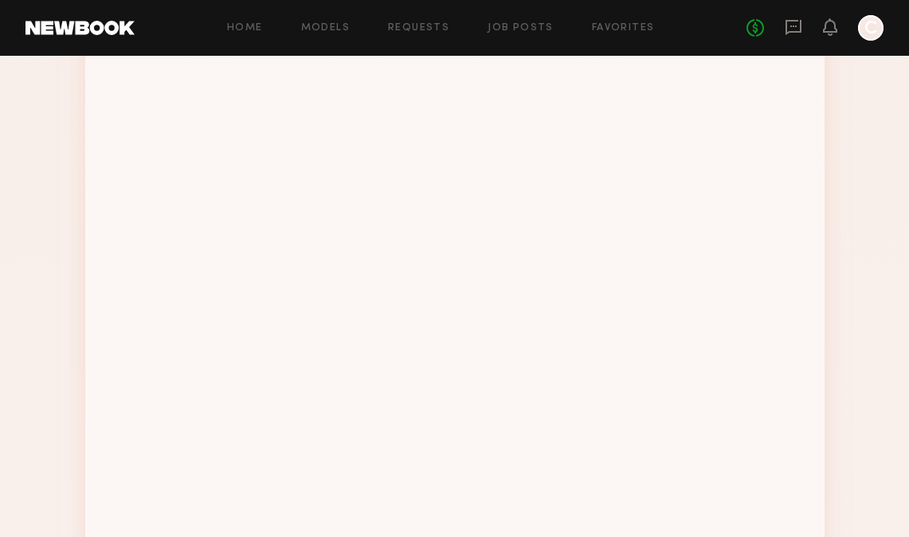
scroll to position [1651, 0]
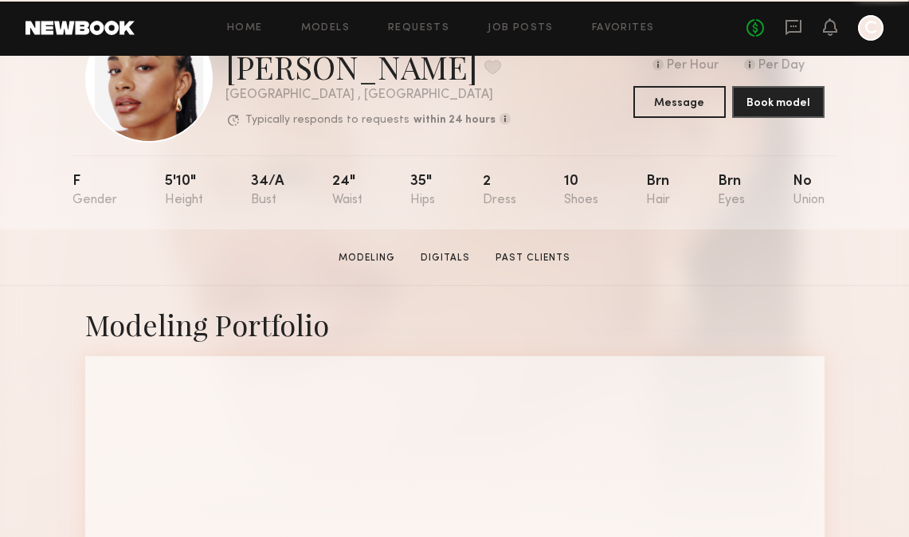
scroll to position [96, 0]
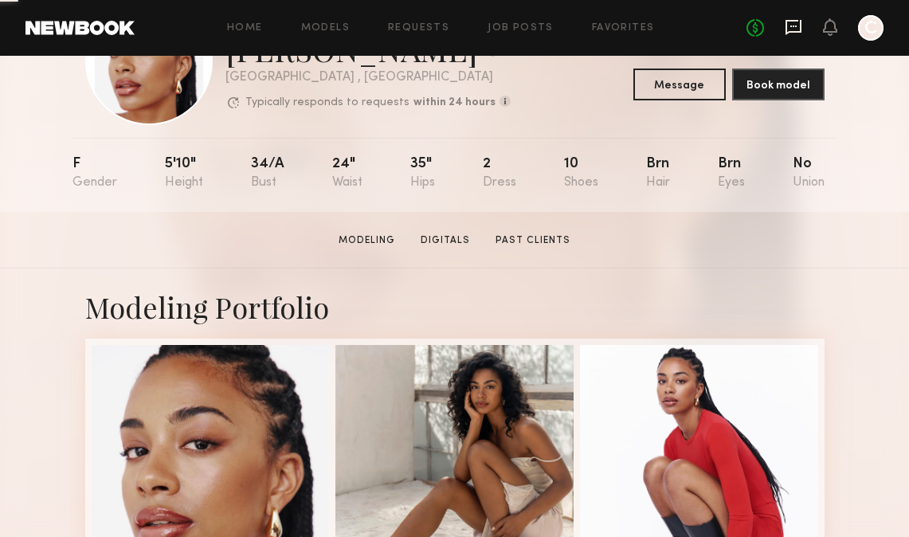
click at [794, 24] on icon at bounding box center [794, 27] width 18 height 18
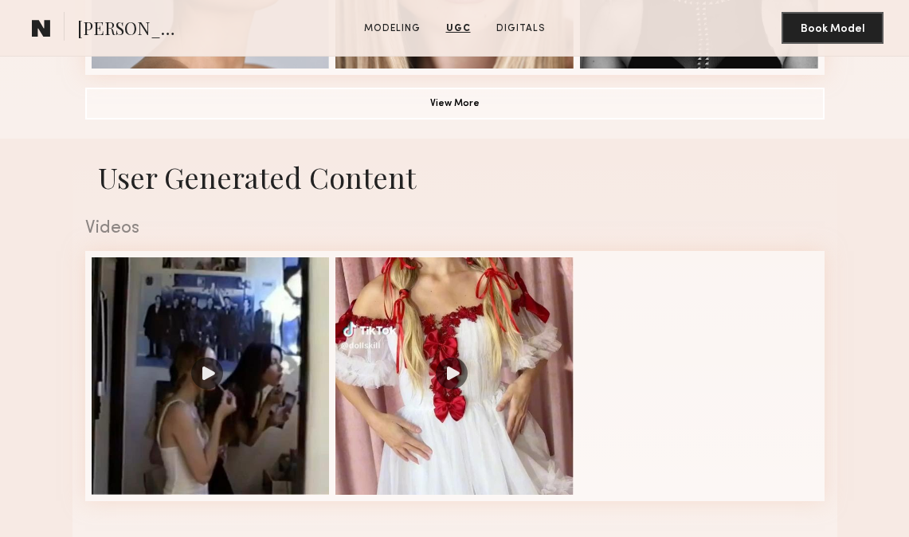
scroll to position [1225, 0]
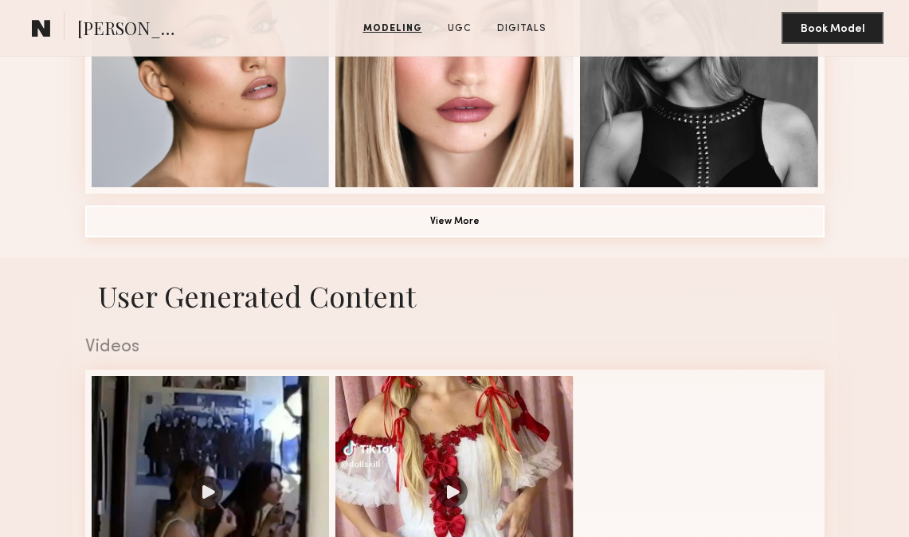
click at [511, 231] on button "View More" at bounding box center [454, 222] width 739 height 32
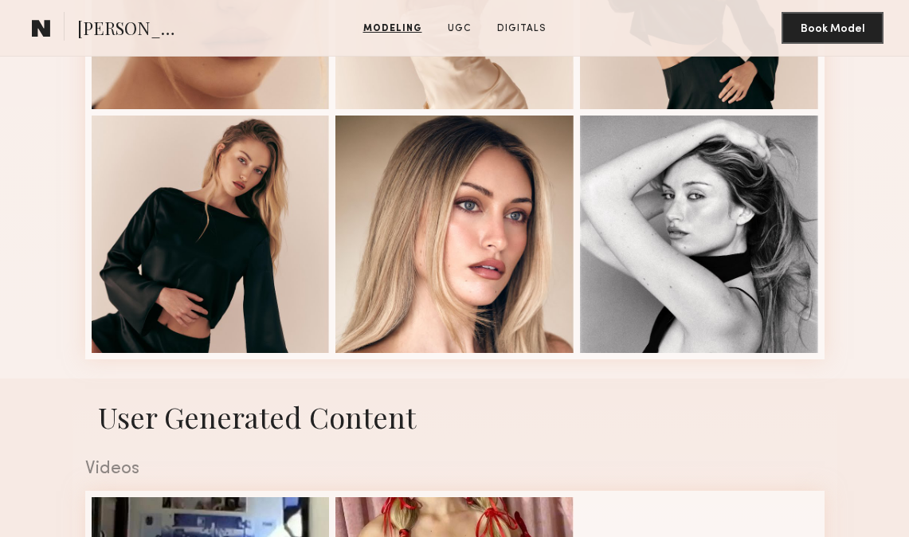
scroll to position [2126, 0]
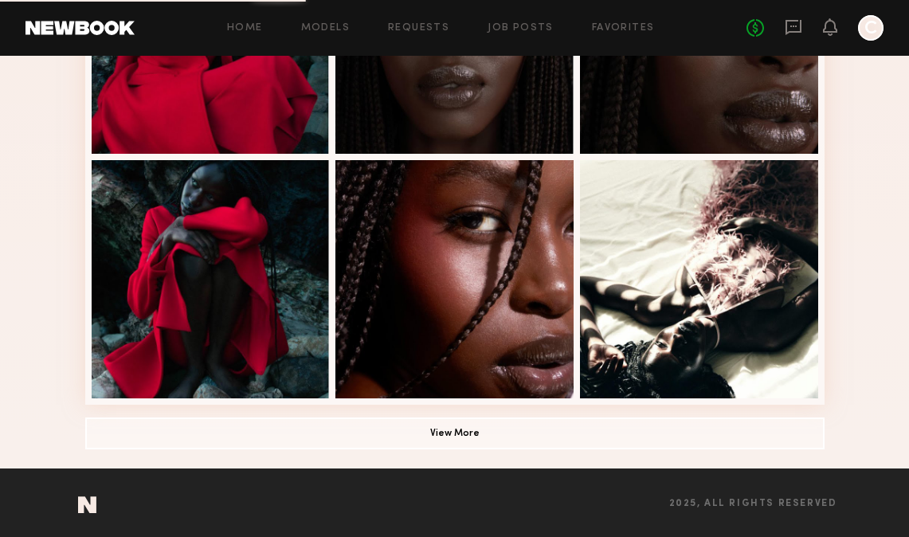
scroll to position [959, 0]
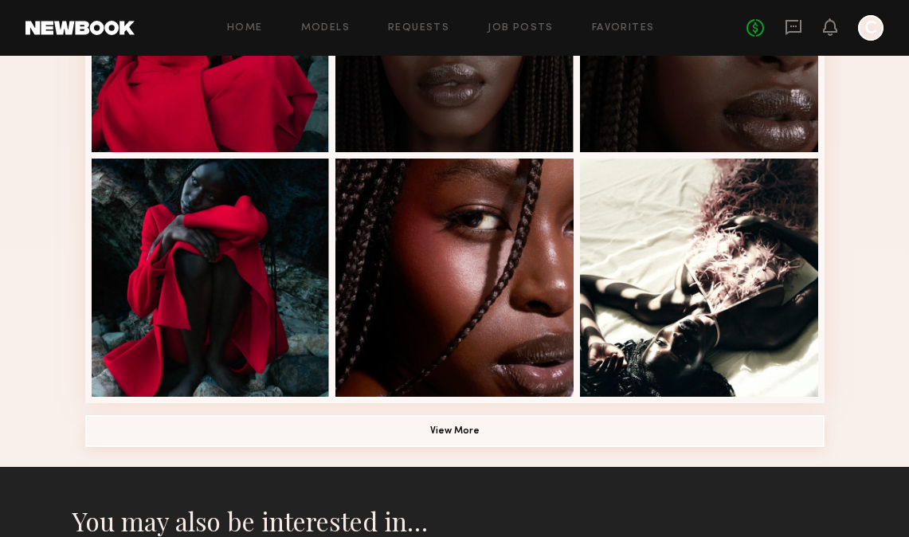
click at [562, 439] on button "View More" at bounding box center [454, 431] width 739 height 32
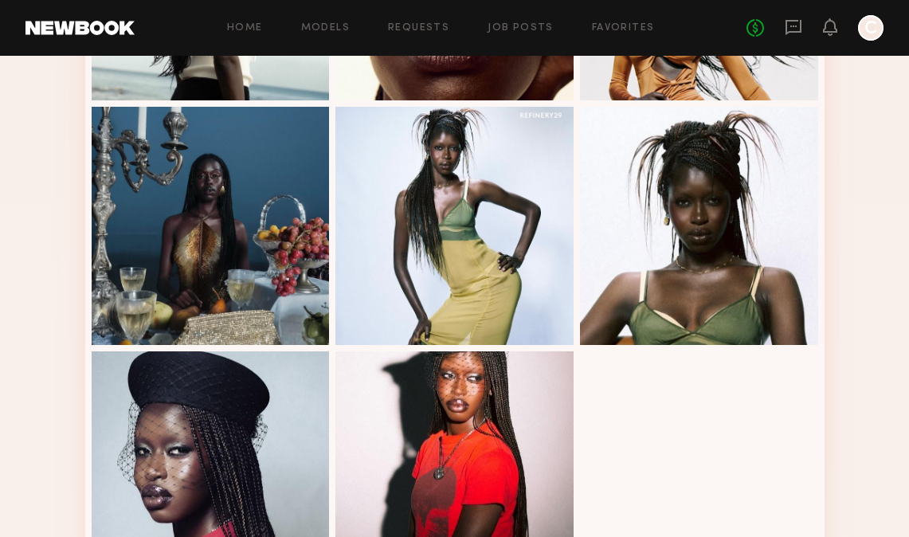
scroll to position [1719, 0]
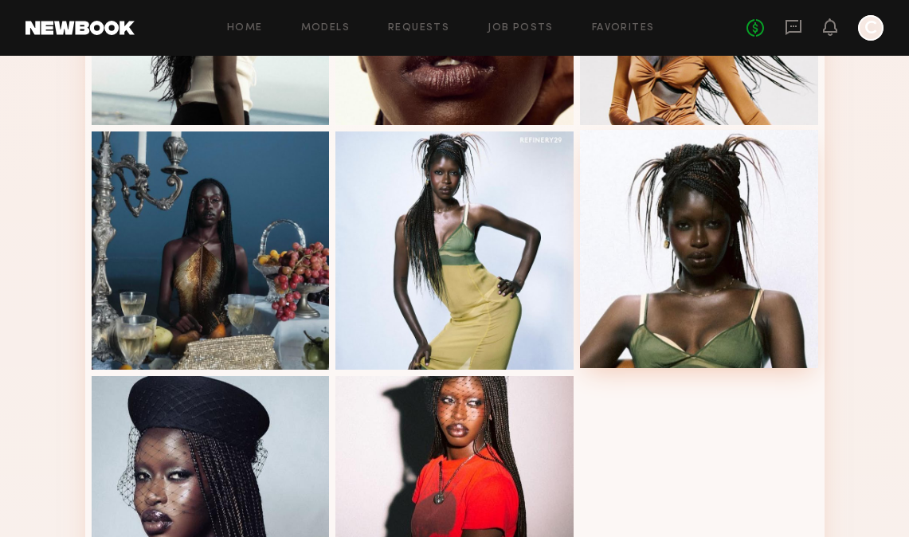
click at [761, 295] on div at bounding box center [699, 249] width 238 height 238
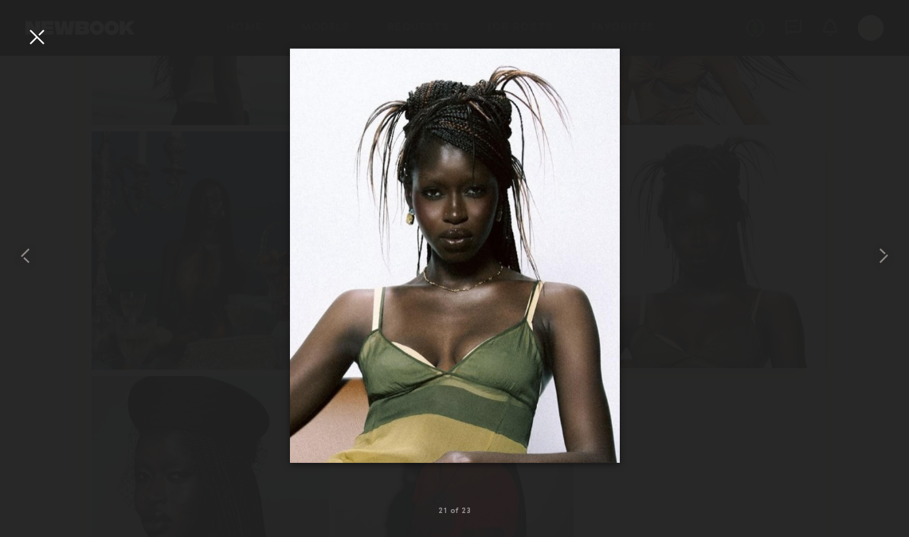
click at [761, 295] on div at bounding box center [454, 255] width 909 height 460
click at [41, 45] on div at bounding box center [36, 36] width 25 height 25
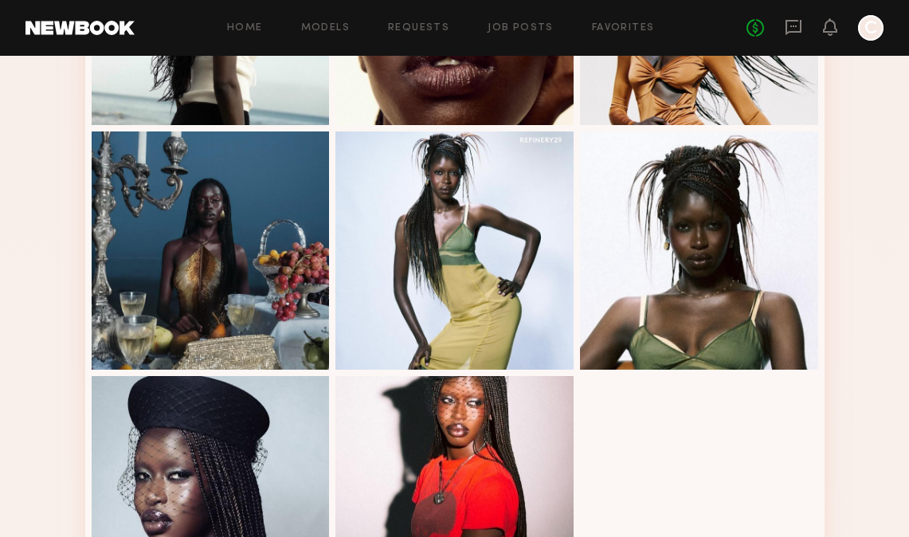
click at [803, 23] on div "No fees up to $5,000 C" at bounding box center [814, 27] width 137 height 25
click at [797, 22] on icon at bounding box center [794, 27] width 18 height 18
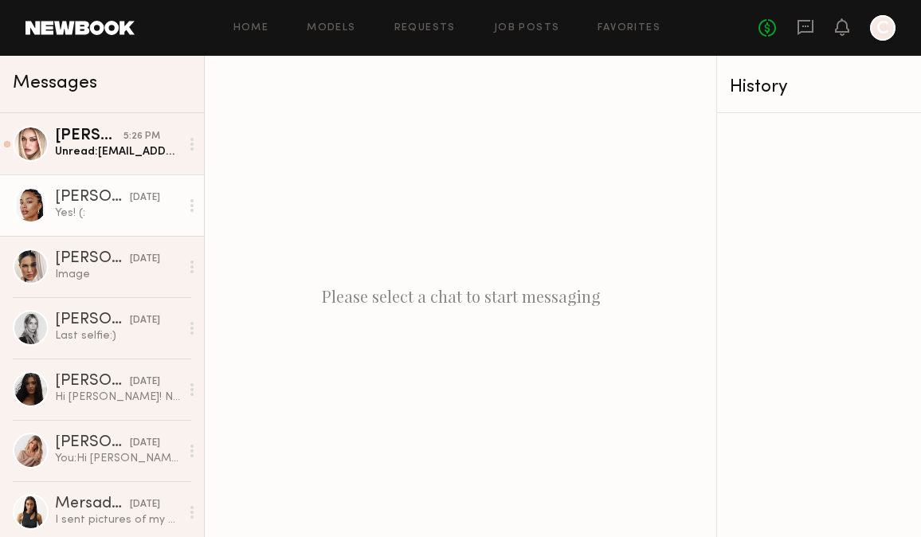
click at [137, 206] on div "Yes! (:" at bounding box center [117, 213] width 125 height 15
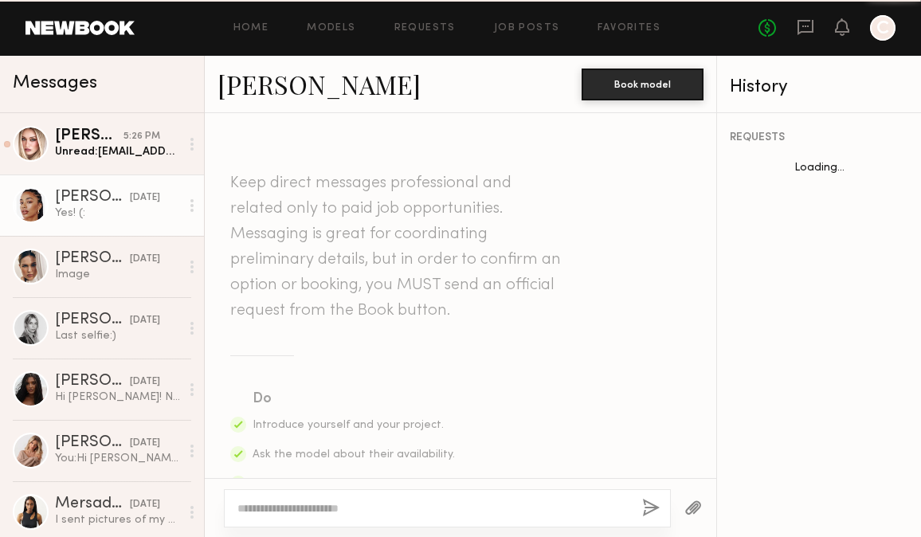
scroll to position [1772, 0]
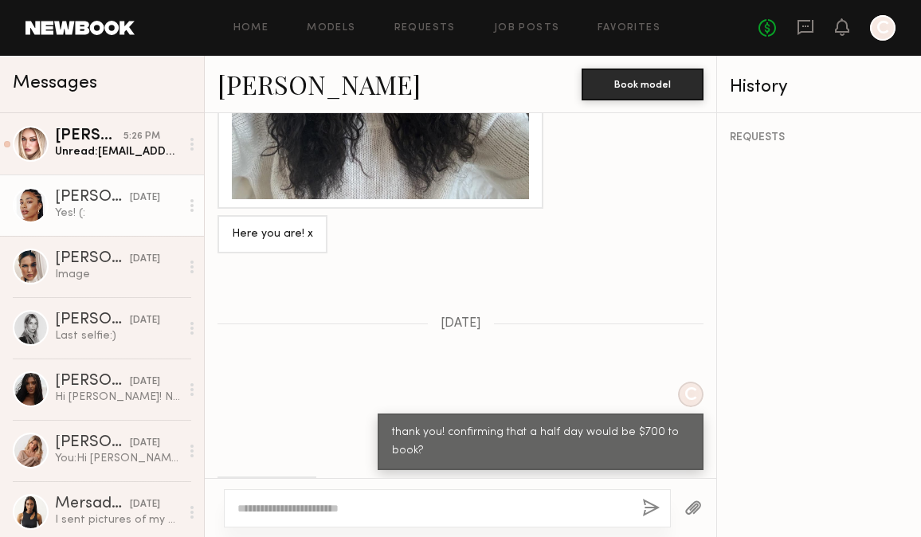
click at [272, 90] on link "Chloe W." at bounding box center [318, 84] width 203 height 34
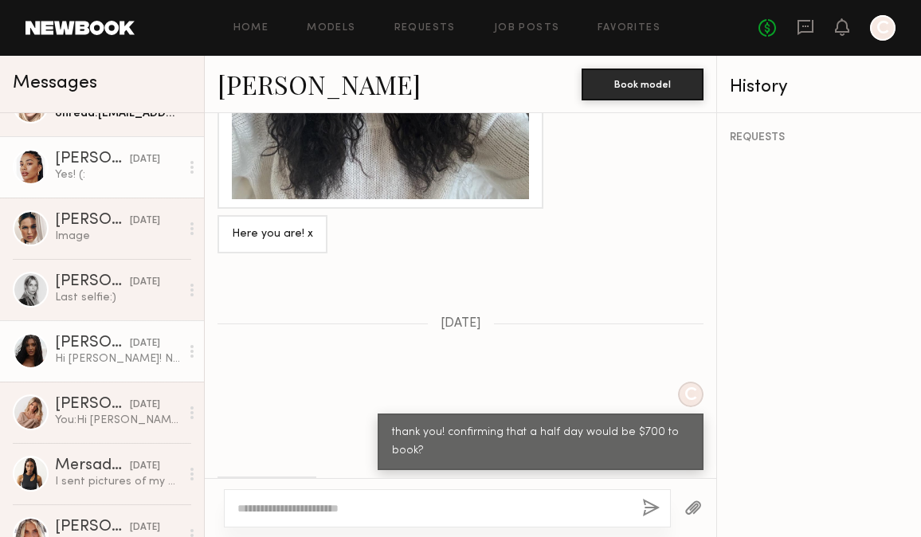
scroll to position [61, 0]
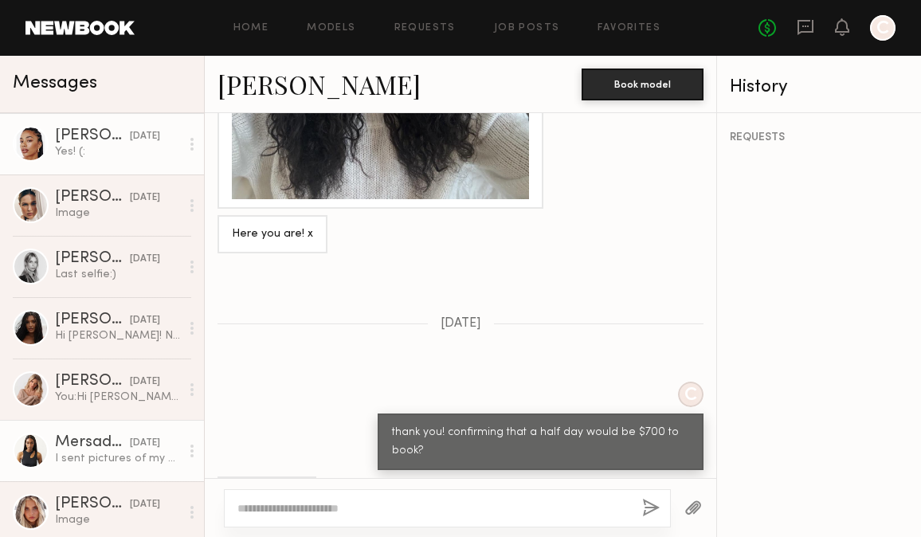
click at [119, 466] on link "Mersadez H. 09/30/2025 I sent pictures of my hands as well did they come through" at bounding box center [102, 450] width 204 height 61
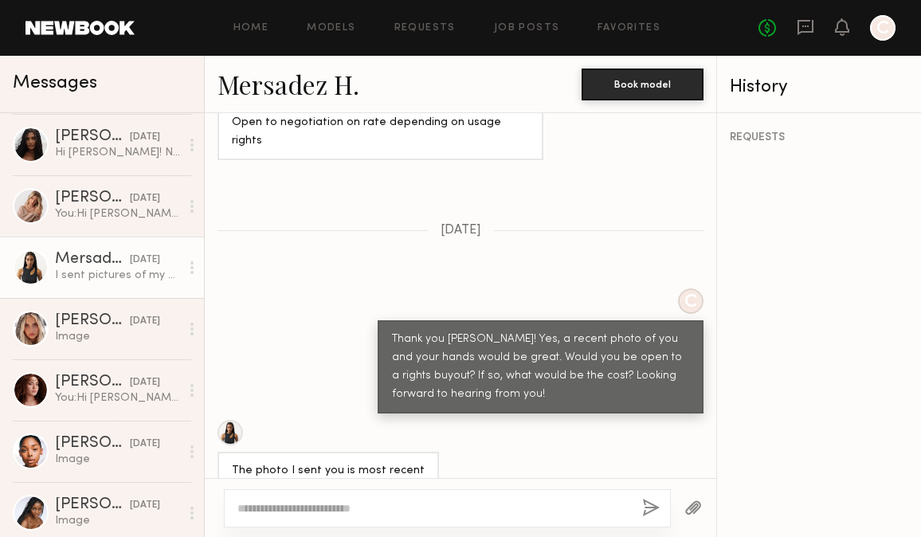
scroll to position [324, 0]
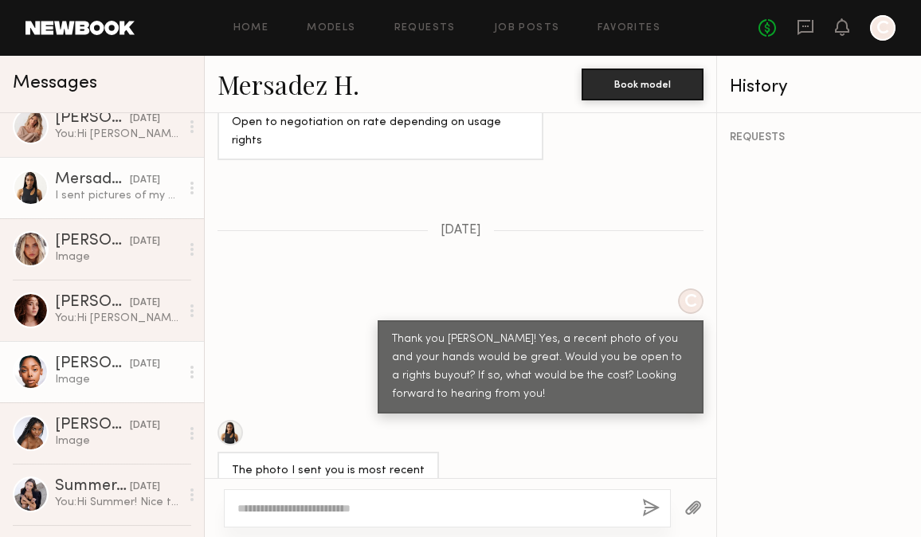
click at [132, 372] on div "Image" at bounding box center [117, 379] width 125 height 15
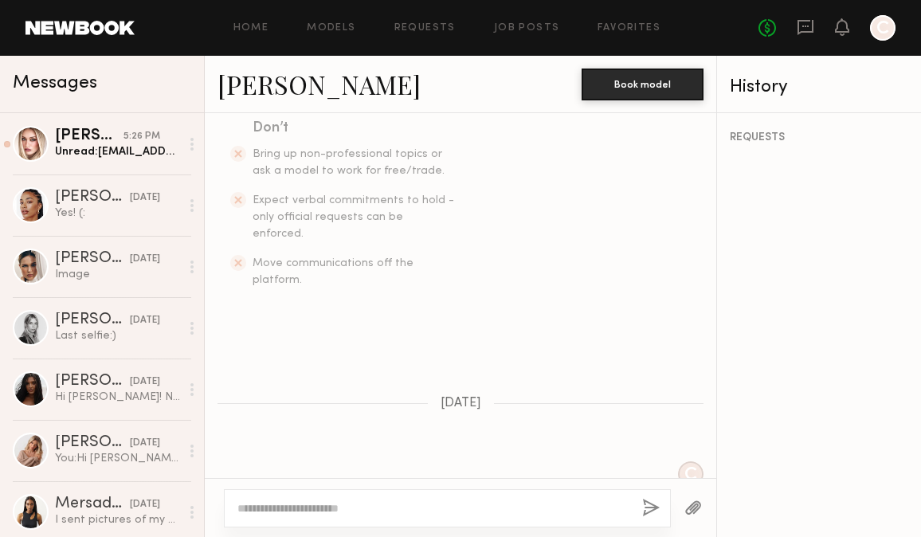
scroll to position [96, 0]
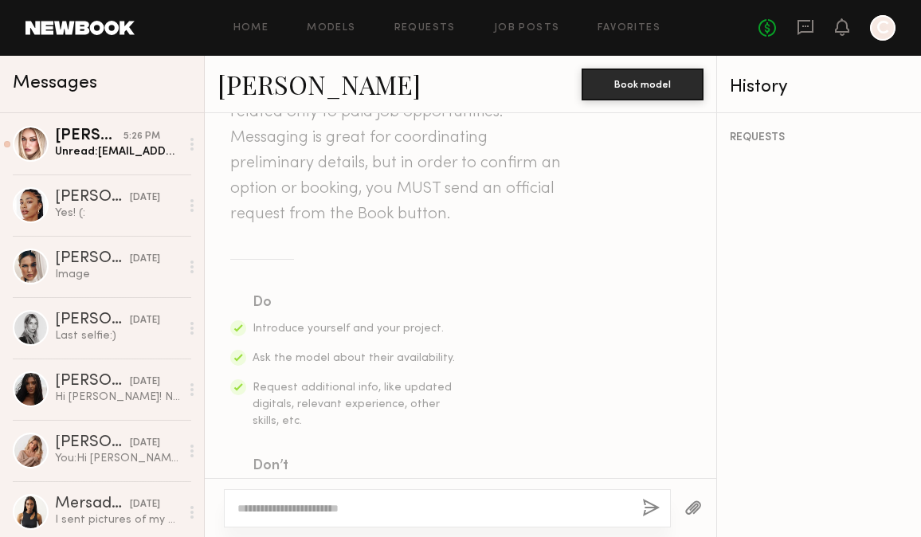
click at [284, 88] on link "Amaya J." at bounding box center [318, 84] width 203 height 34
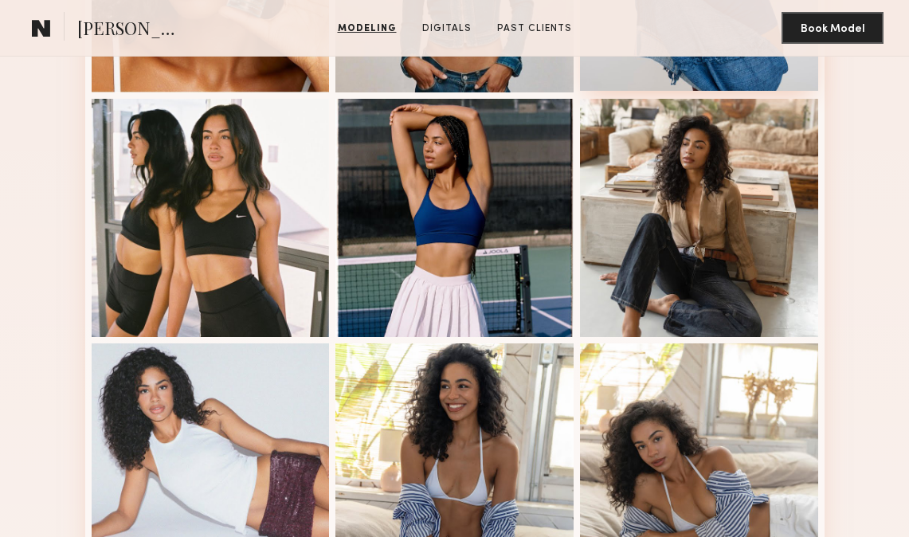
scroll to position [1045, 0]
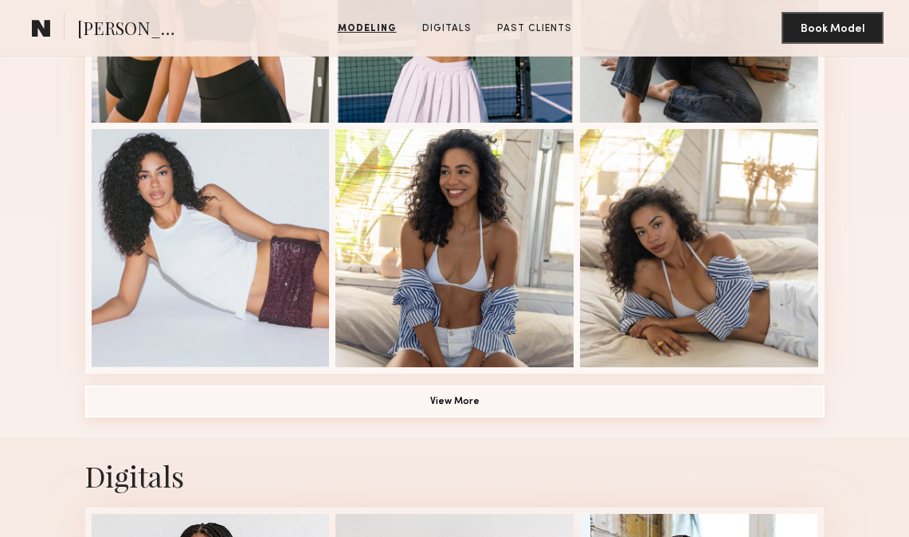
click at [508, 401] on button "View More" at bounding box center [454, 402] width 739 height 32
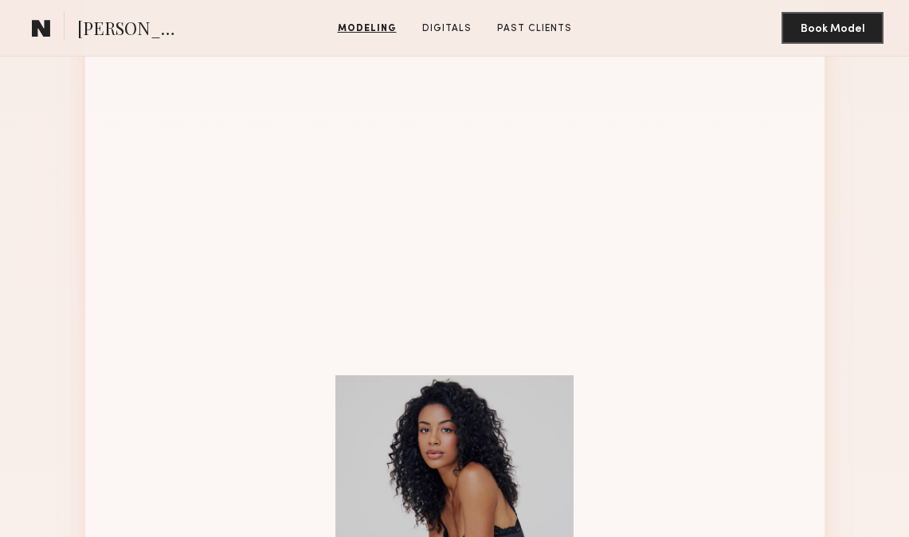
scroll to position [1613, 0]
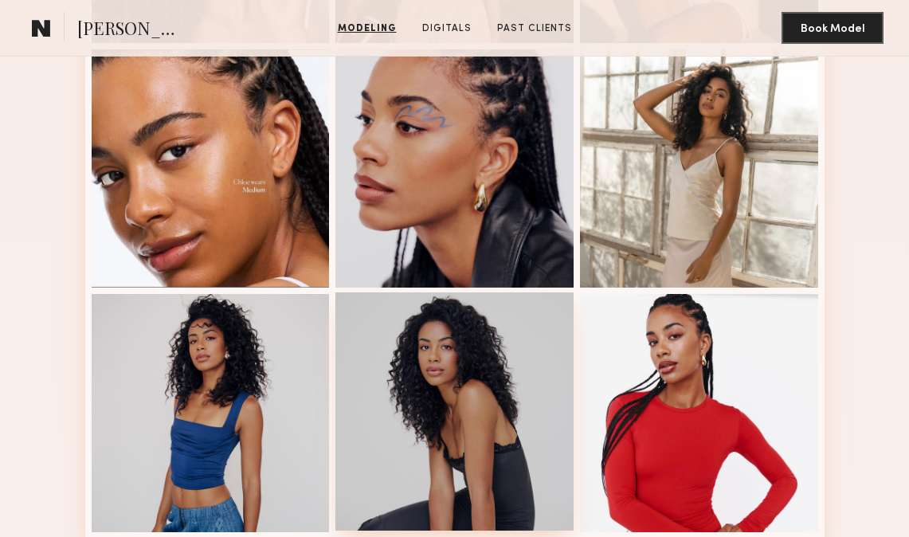
click at [451, 358] on div at bounding box center [454, 411] width 238 height 238
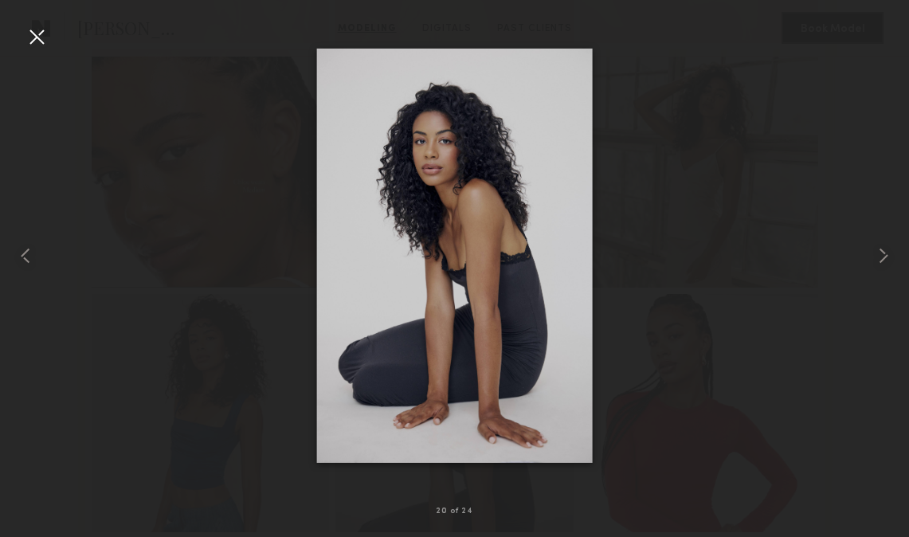
click at [663, 243] on div at bounding box center [454, 255] width 909 height 460
click at [751, 371] on div at bounding box center [454, 255] width 909 height 460
click at [37, 26] on div at bounding box center [36, 36] width 25 height 25
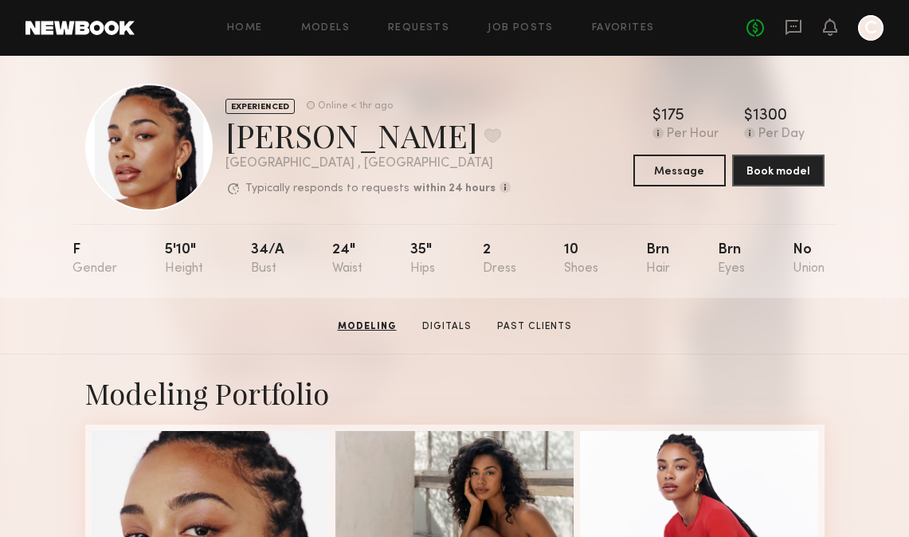
scroll to position [0, 0]
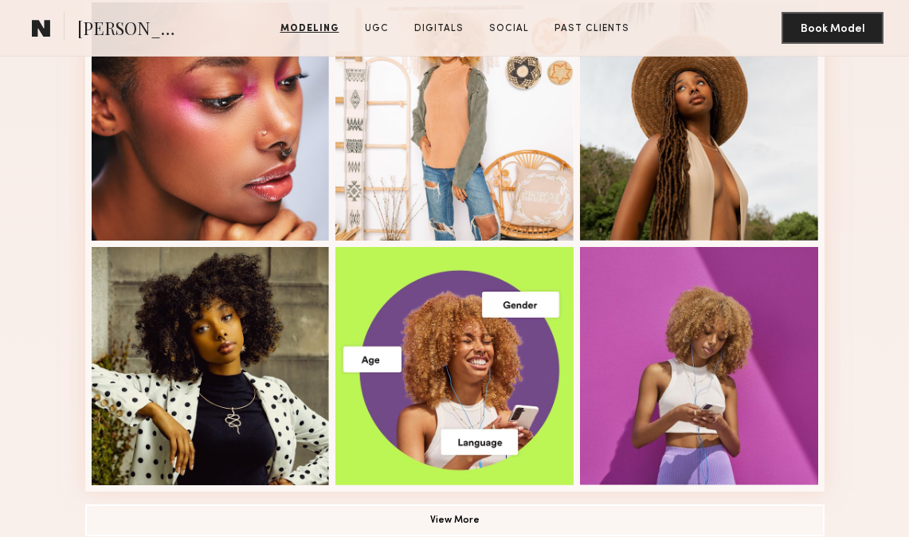
scroll to position [1238, 0]
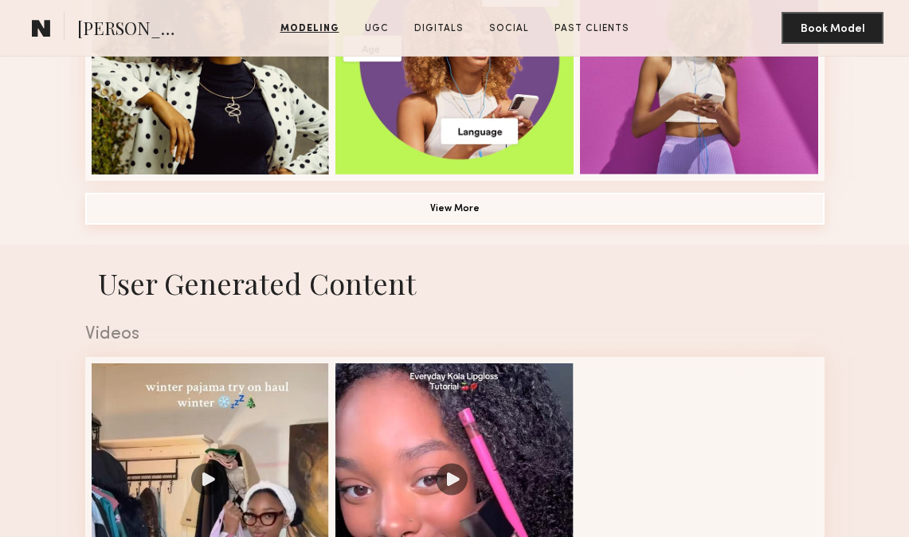
click at [499, 196] on button "View More" at bounding box center [454, 209] width 739 height 32
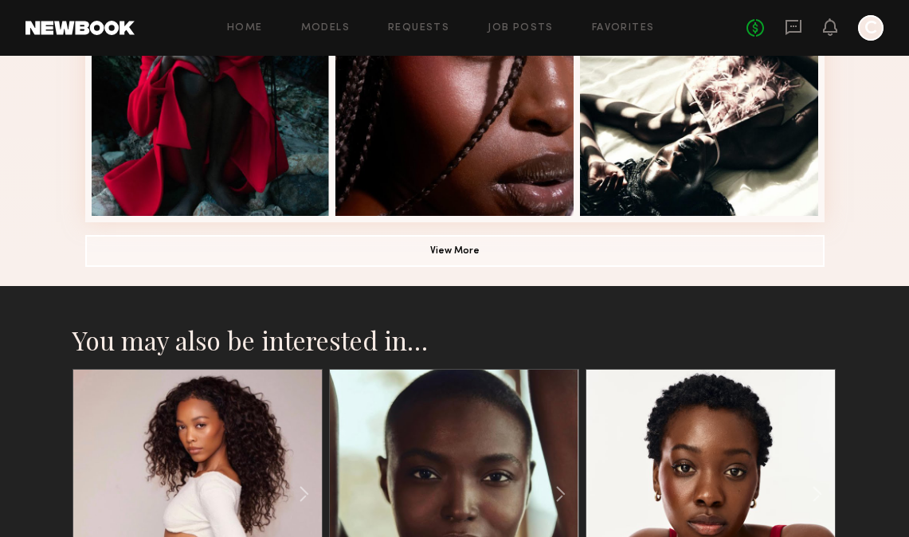
scroll to position [1141, 0]
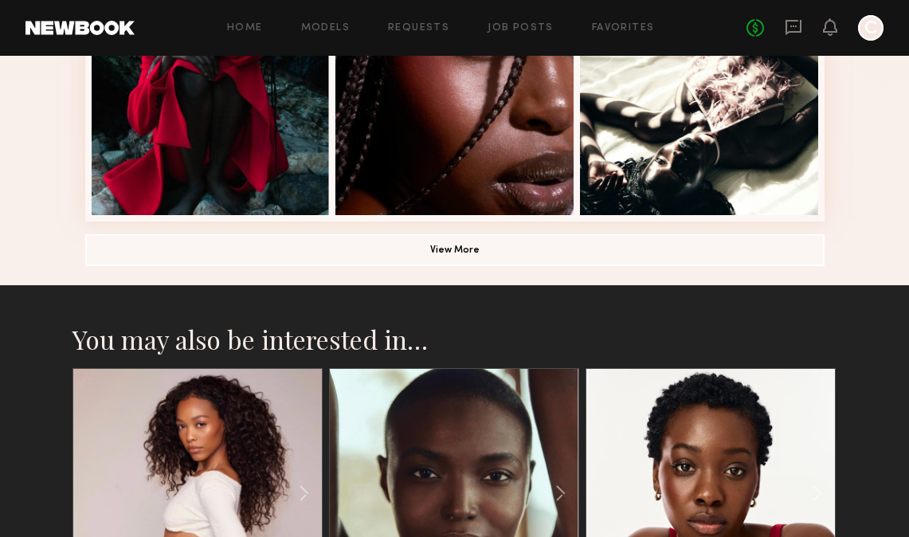
click at [468, 240] on button "View More" at bounding box center [454, 249] width 739 height 32
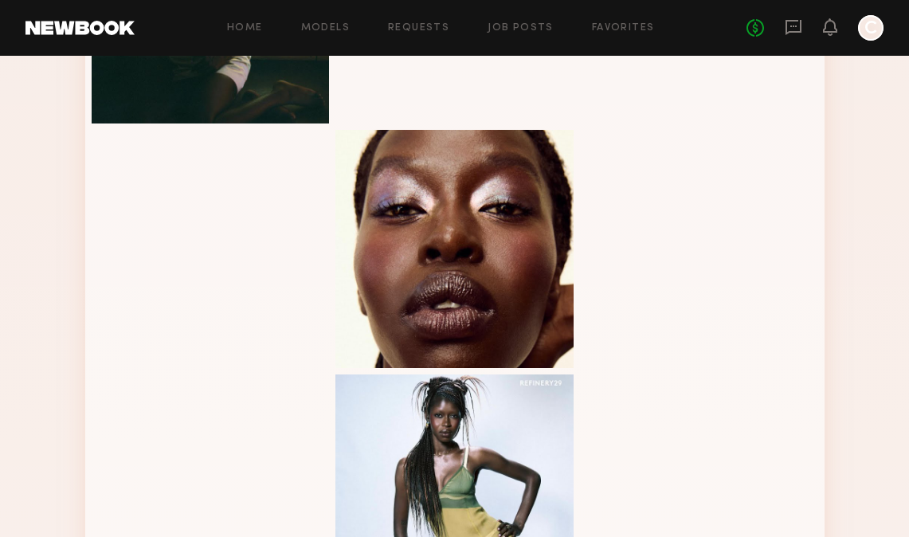
scroll to position [1470, 0]
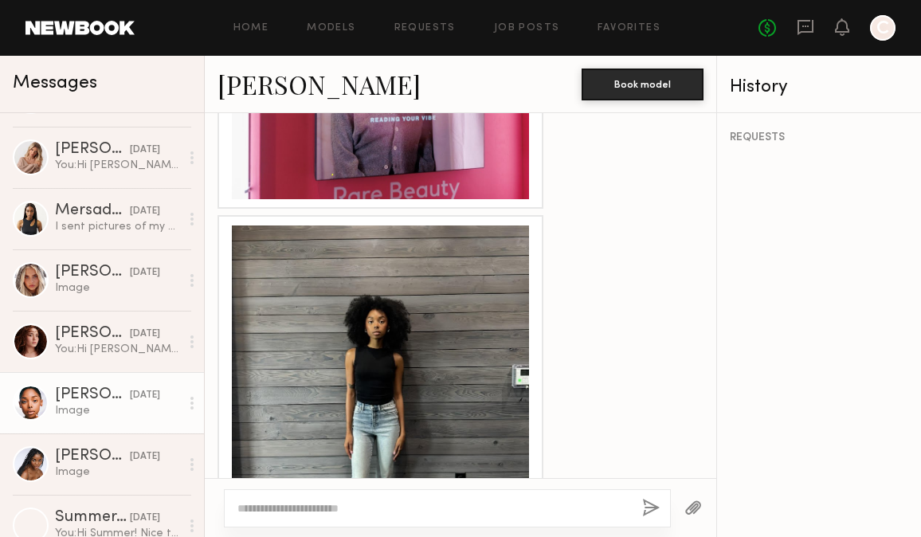
scroll to position [510, 0]
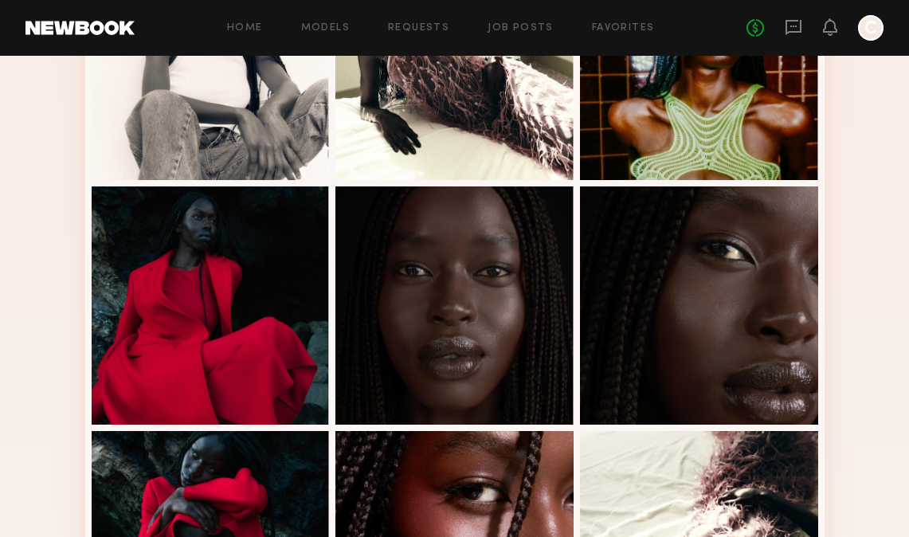
scroll to position [897, 0]
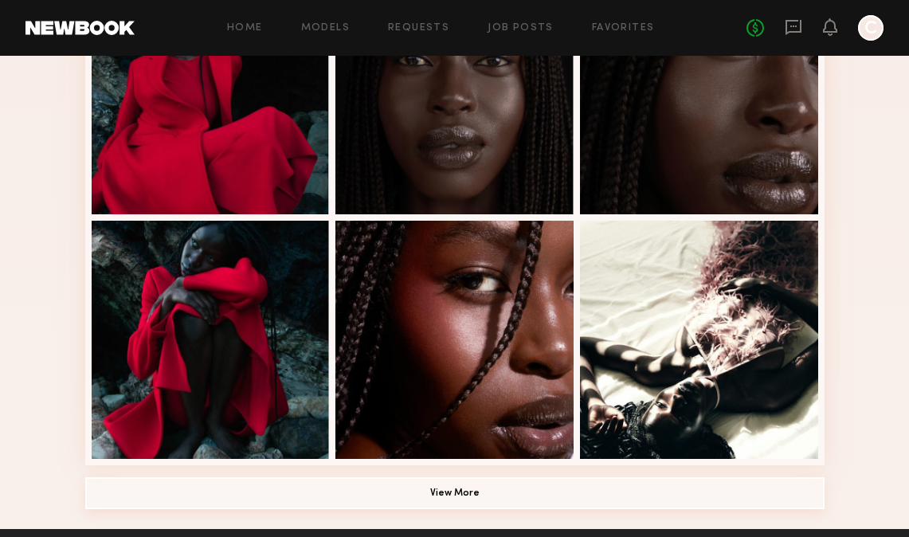
click at [440, 494] on button "View More" at bounding box center [454, 493] width 739 height 32
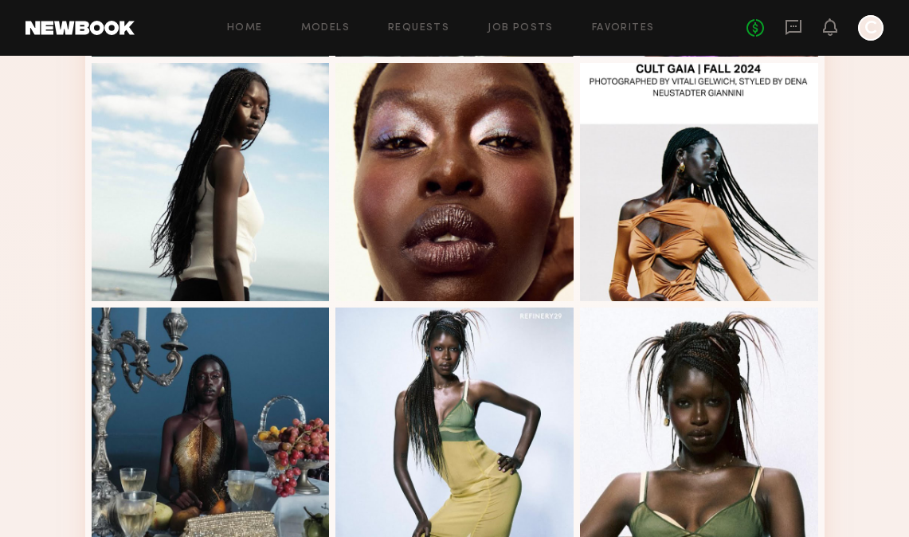
scroll to position [1543, 0]
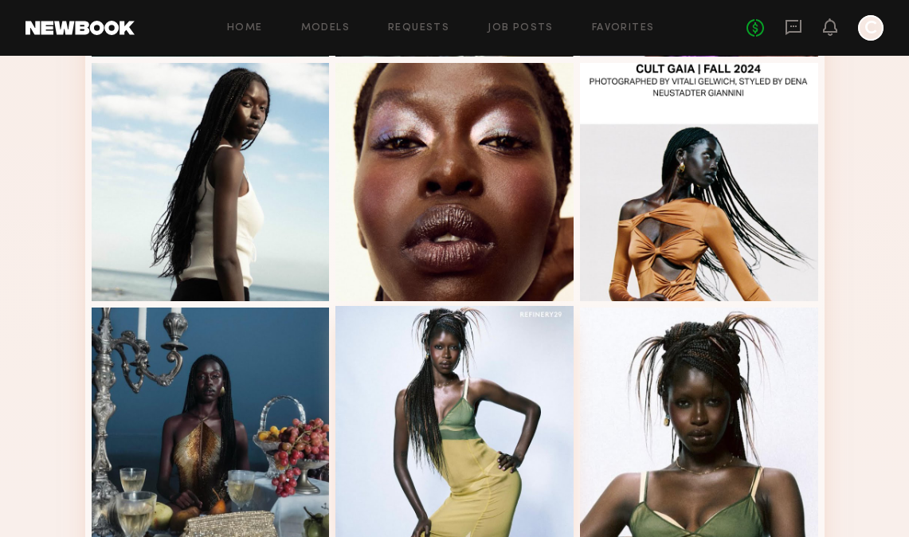
click at [480, 388] on div at bounding box center [454, 425] width 238 height 238
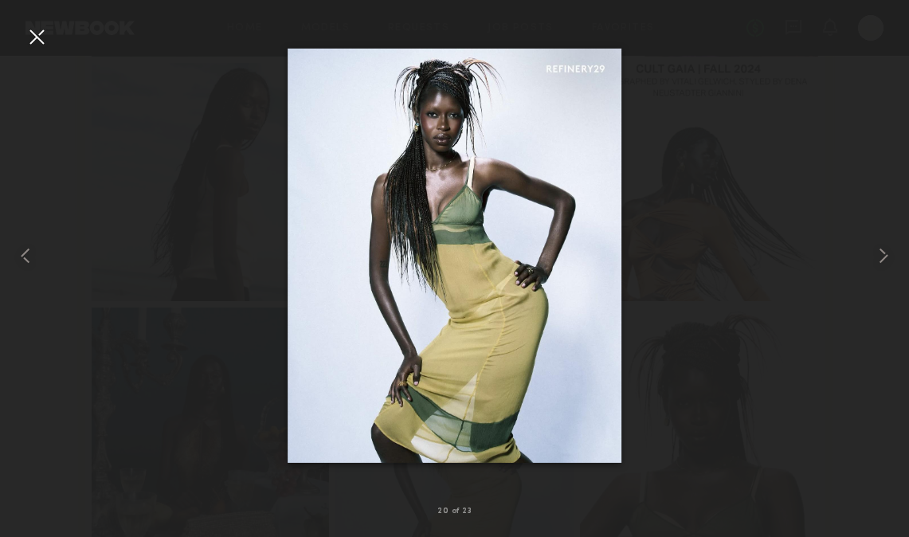
click at [795, 272] on div at bounding box center [454, 255] width 909 height 460
click at [775, 264] on div at bounding box center [454, 255] width 909 height 460
click at [35, 42] on div at bounding box center [36, 36] width 25 height 25
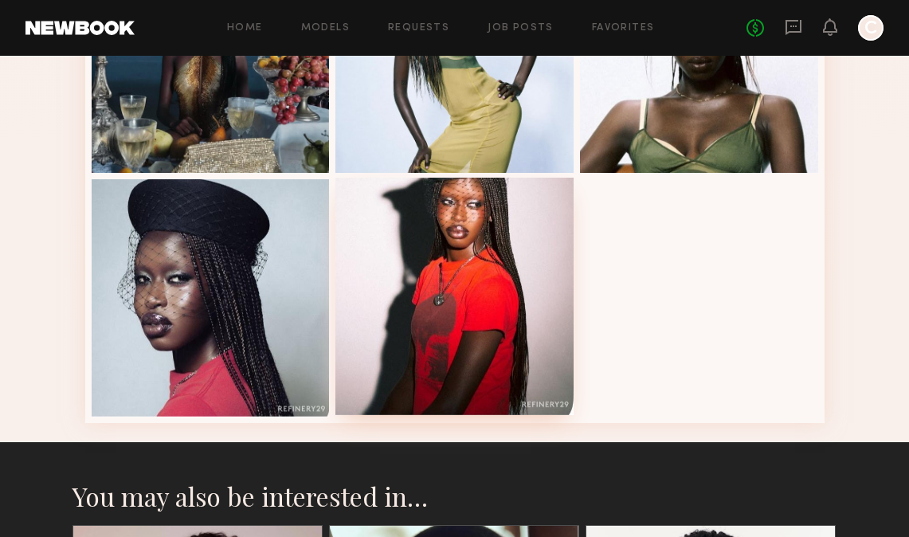
scroll to position [1916, 0]
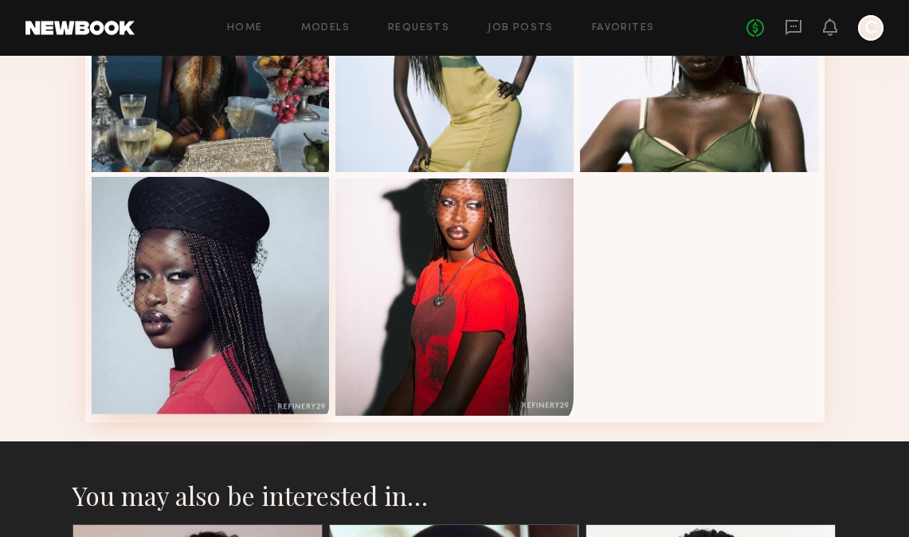
click at [280, 284] on div at bounding box center [211, 296] width 238 height 238
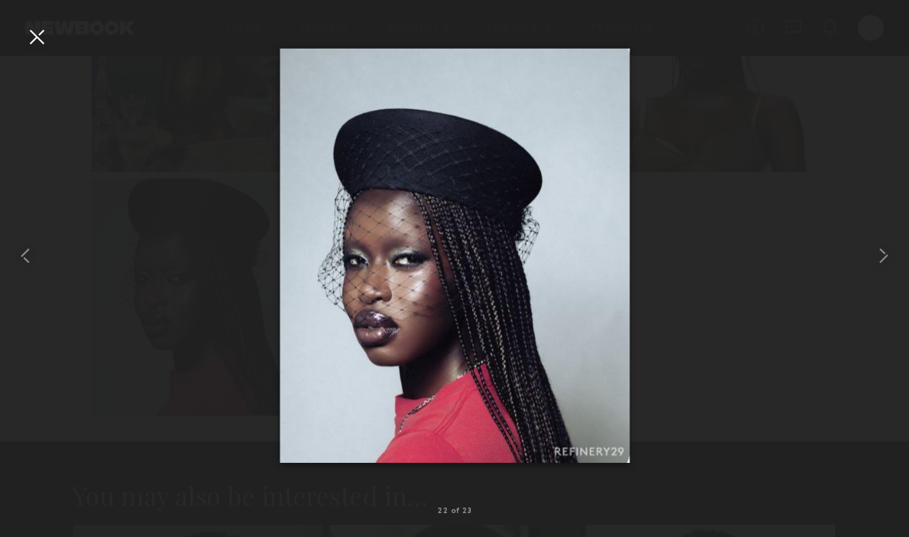
click at [226, 386] on div at bounding box center [454, 255] width 909 height 460
click at [165, 144] on div at bounding box center [454, 255] width 909 height 460
click at [34, 36] on div at bounding box center [36, 36] width 25 height 25
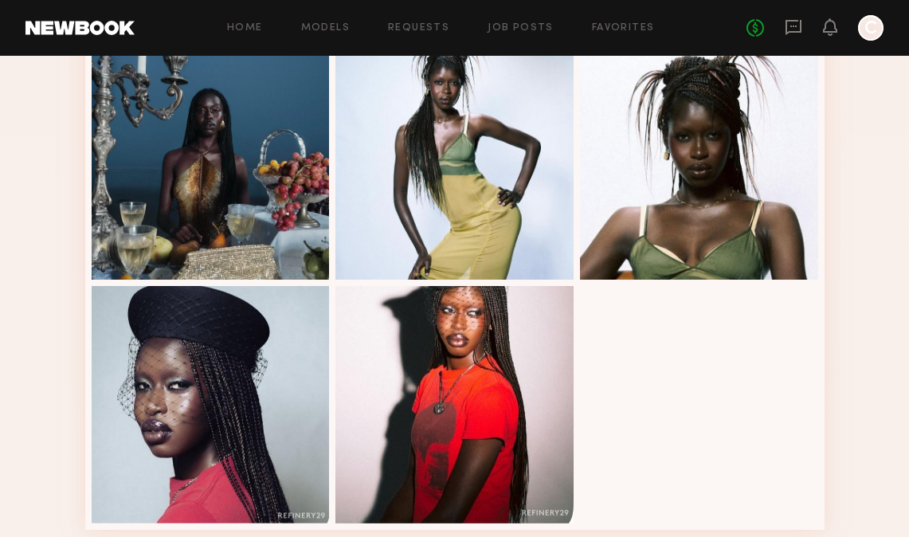
scroll to position [1804, 0]
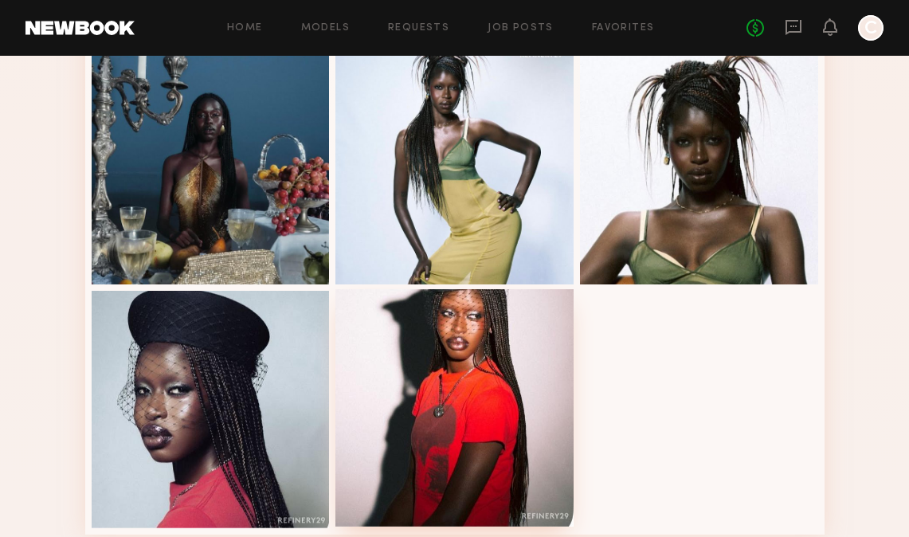
click at [493, 397] on div at bounding box center [454, 408] width 238 height 238
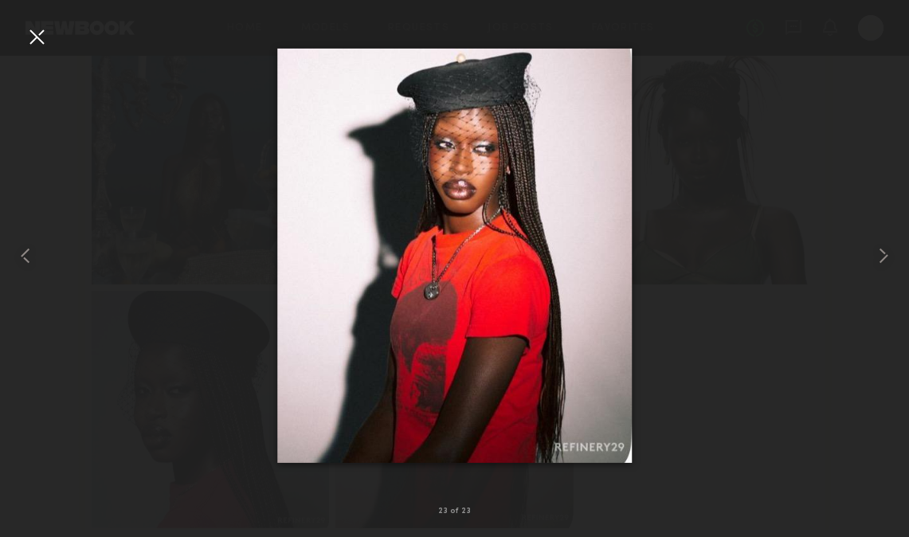
click at [699, 350] on div at bounding box center [454, 255] width 909 height 460
click at [46, 33] on div at bounding box center [36, 36] width 25 height 25
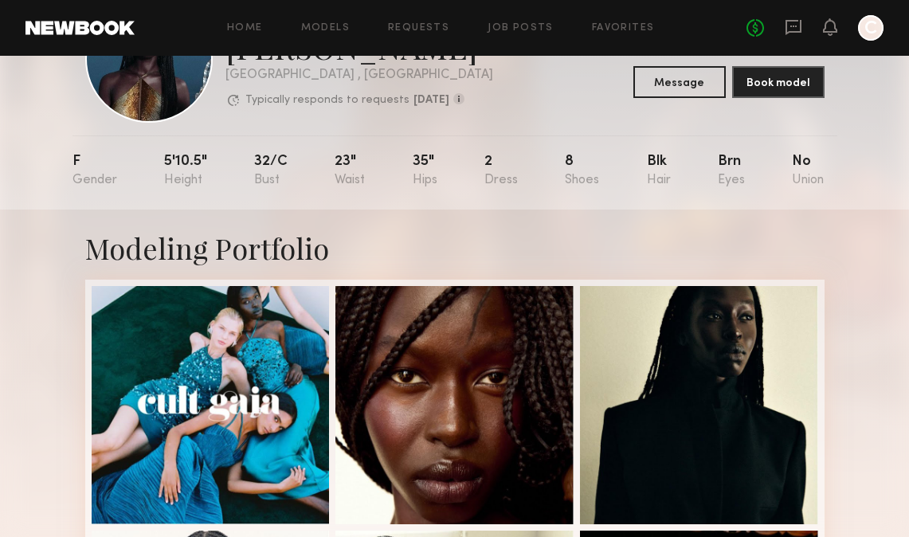
scroll to position [0, 0]
